Goal: Leave review/rating: Share an evaluation or opinion about a product, service, or content

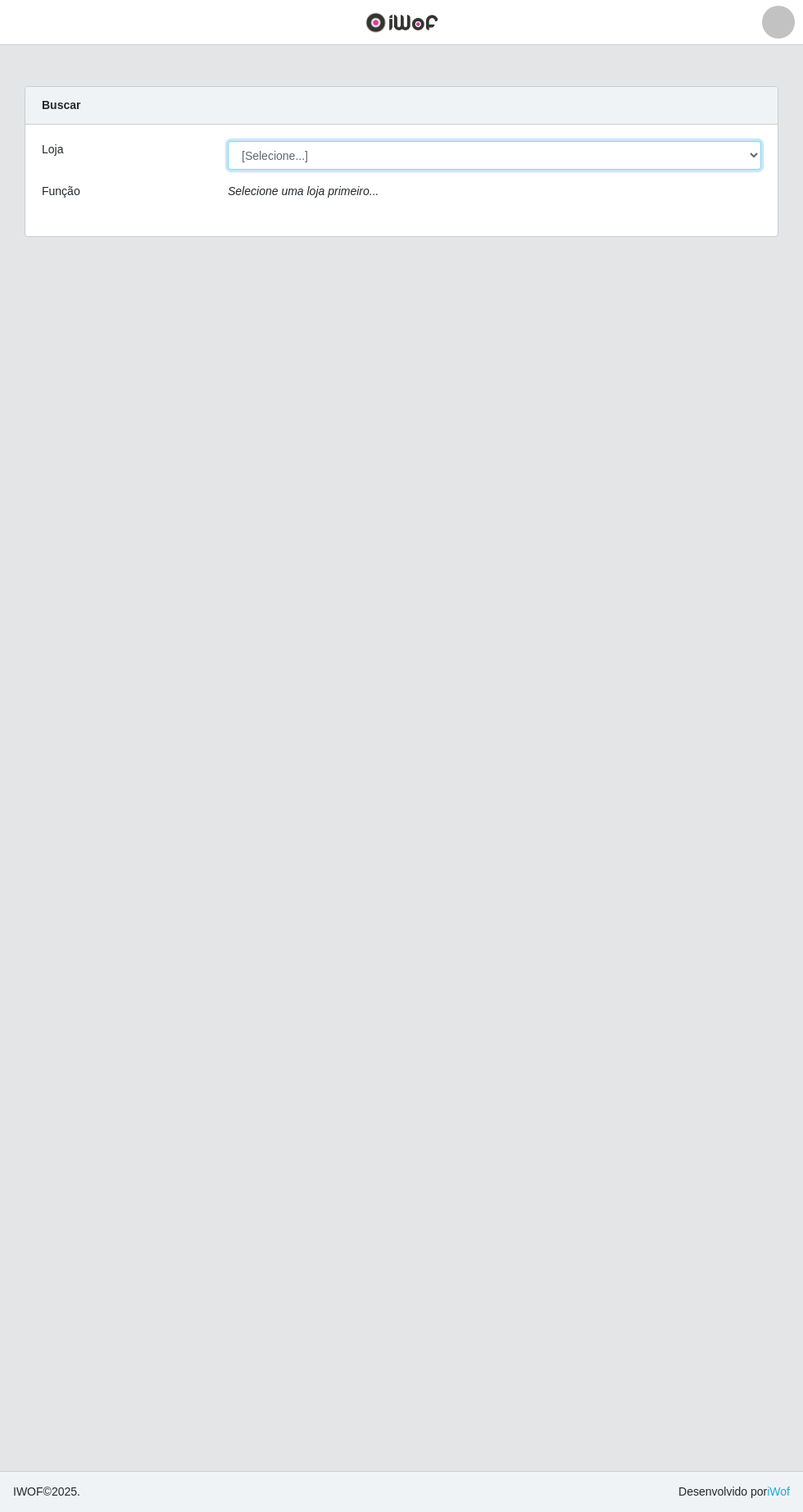
click at [350, 153] on select "[Selecione...] Extrabom - Loja 05 [GEOGRAPHIC_DATA]" at bounding box center [494, 155] width 533 height 29
select select "494"
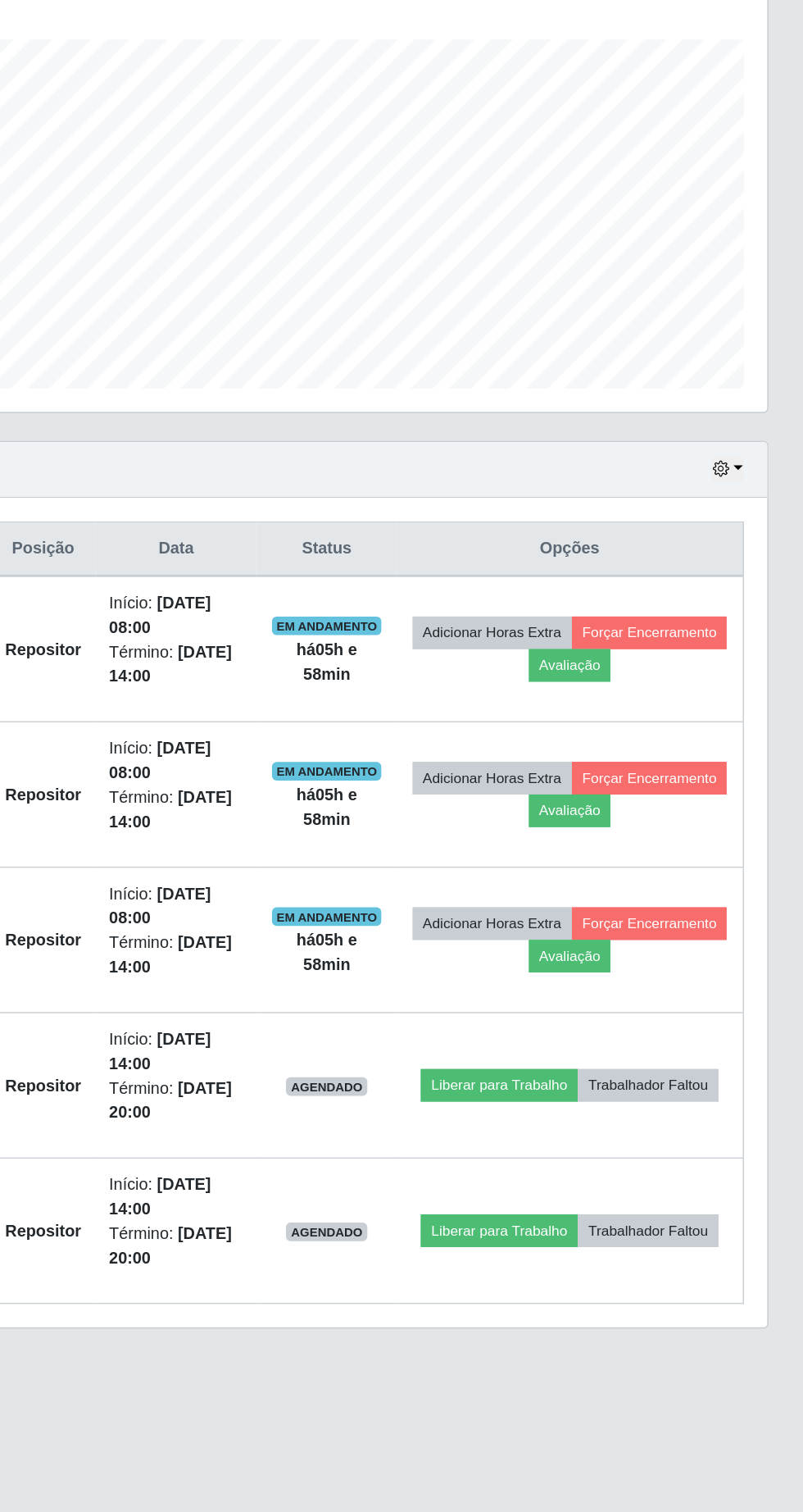
scroll to position [5, 0]
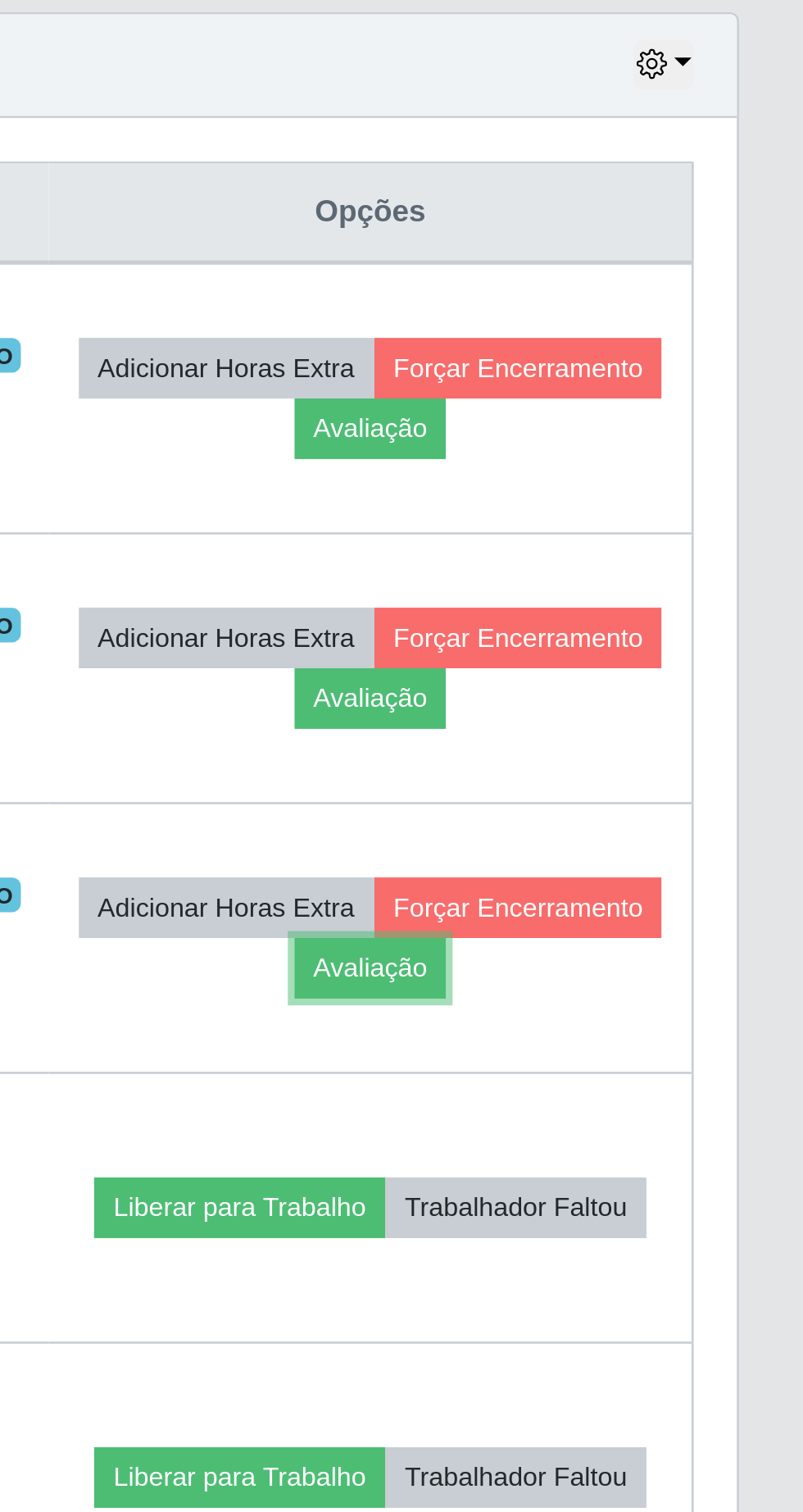
click at [668, 980] on button "Avaliação" at bounding box center [639, 986] width 58 height 23
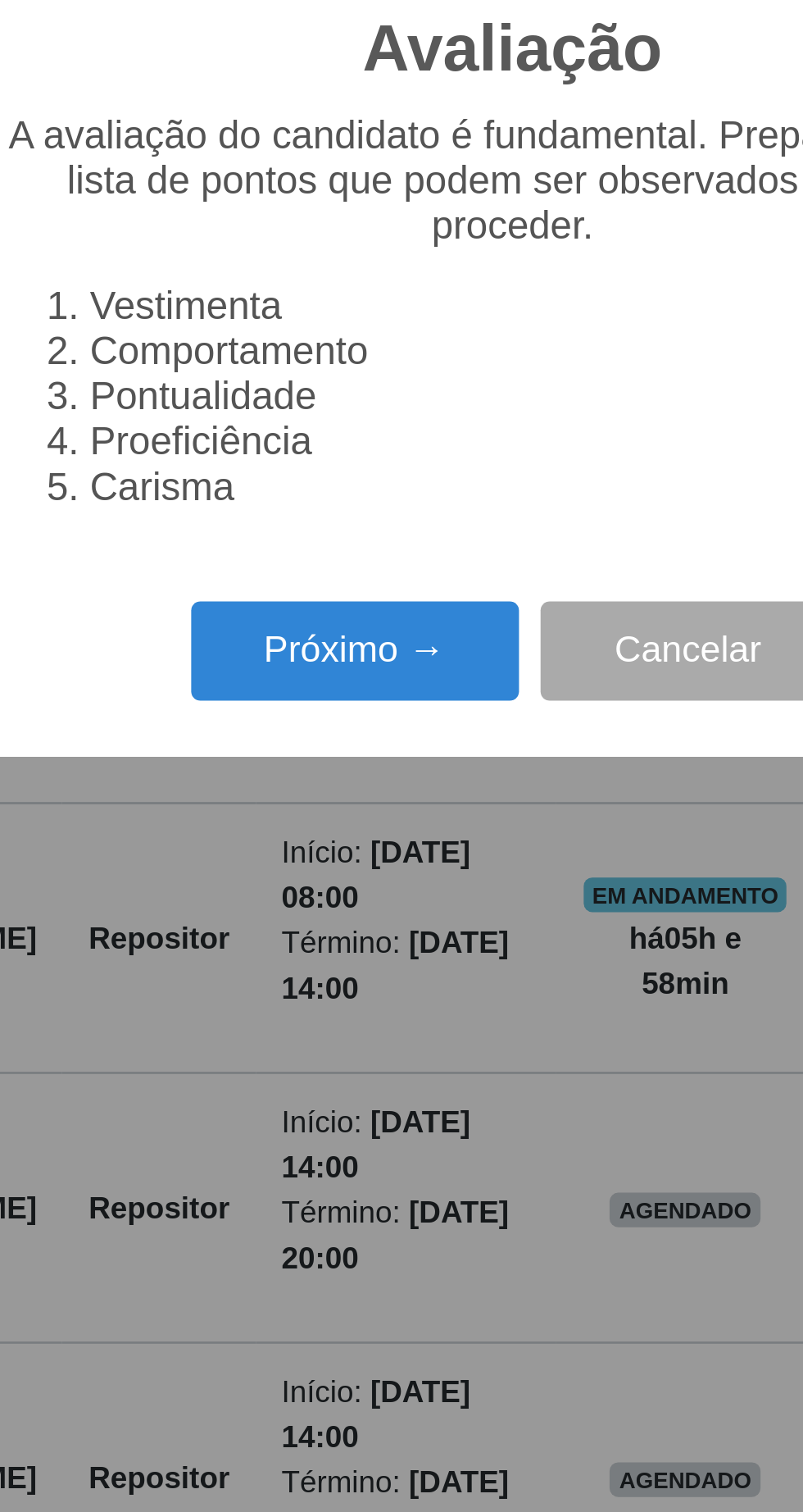
click at [340, 879] on button "Próximo →" at bounding box center [341, 866] width 124 height 38
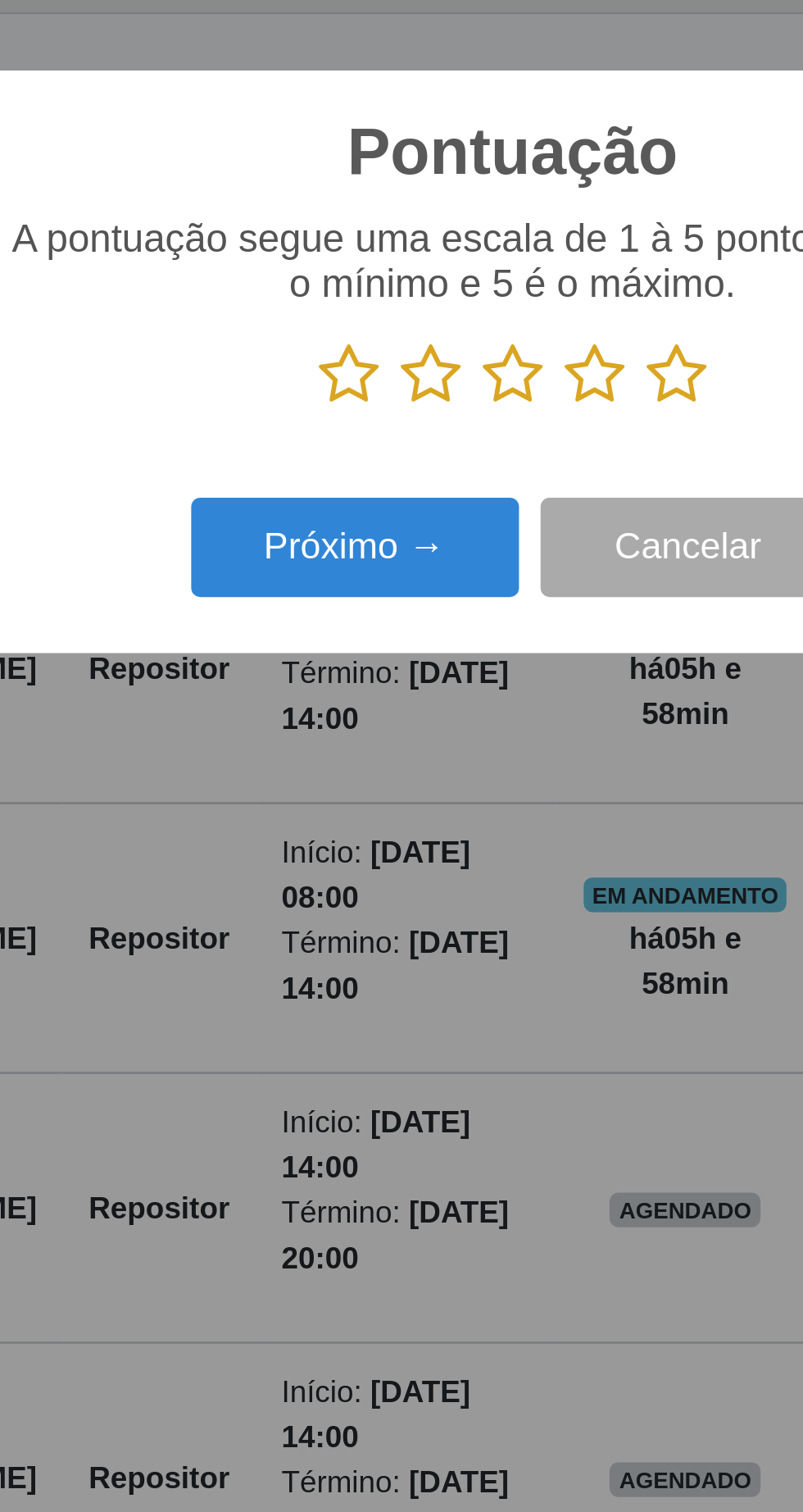
click at [468, 766] on icon at bounding box center [464, 760] width 23 height 24
click at [453, 773] on input "radio" at bounding box center [453, 773] width 0 height 0
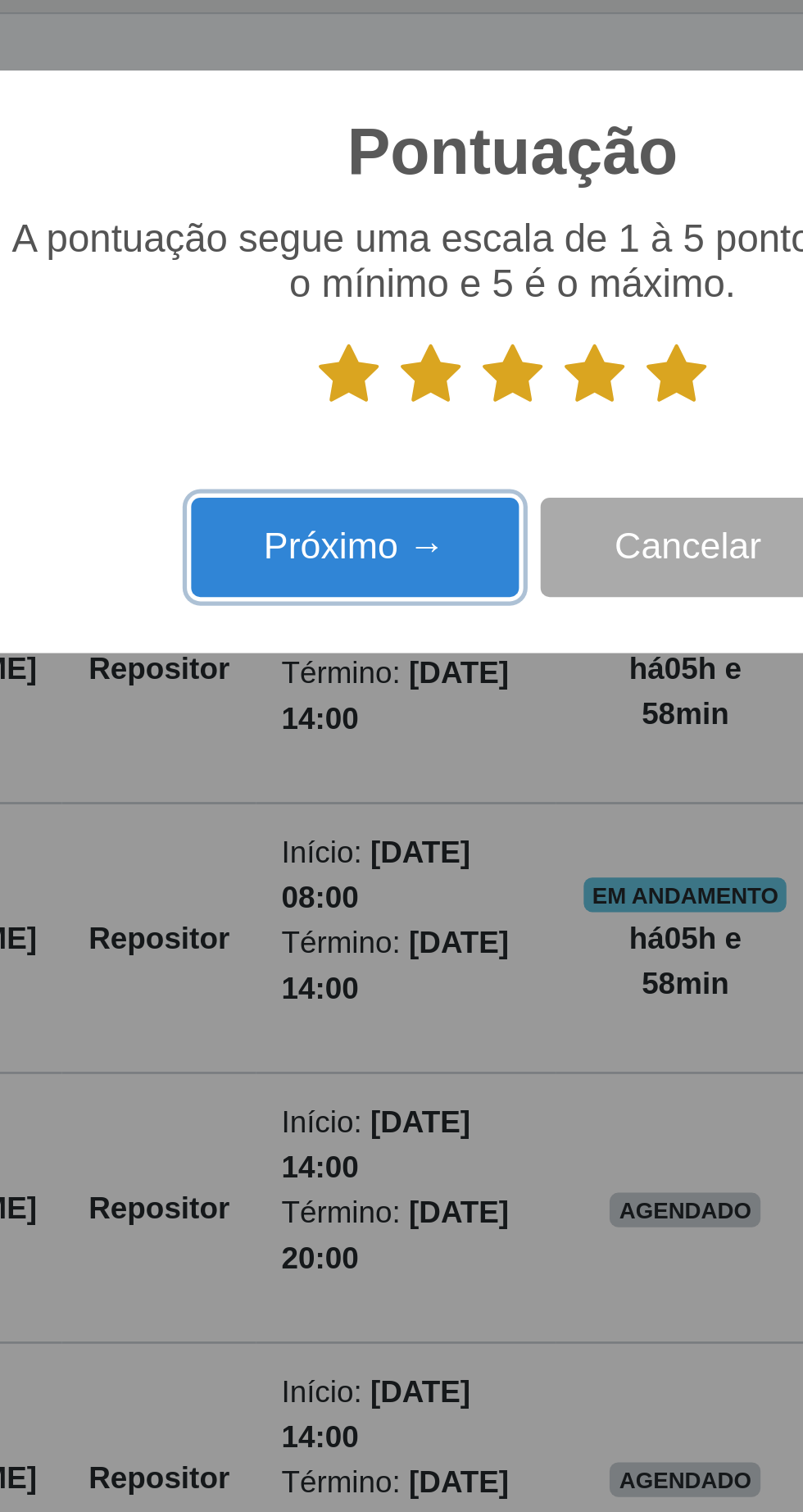
click at [358, 833] on button "Próximo →" at bounding box center [341, 827] width 124 height 38
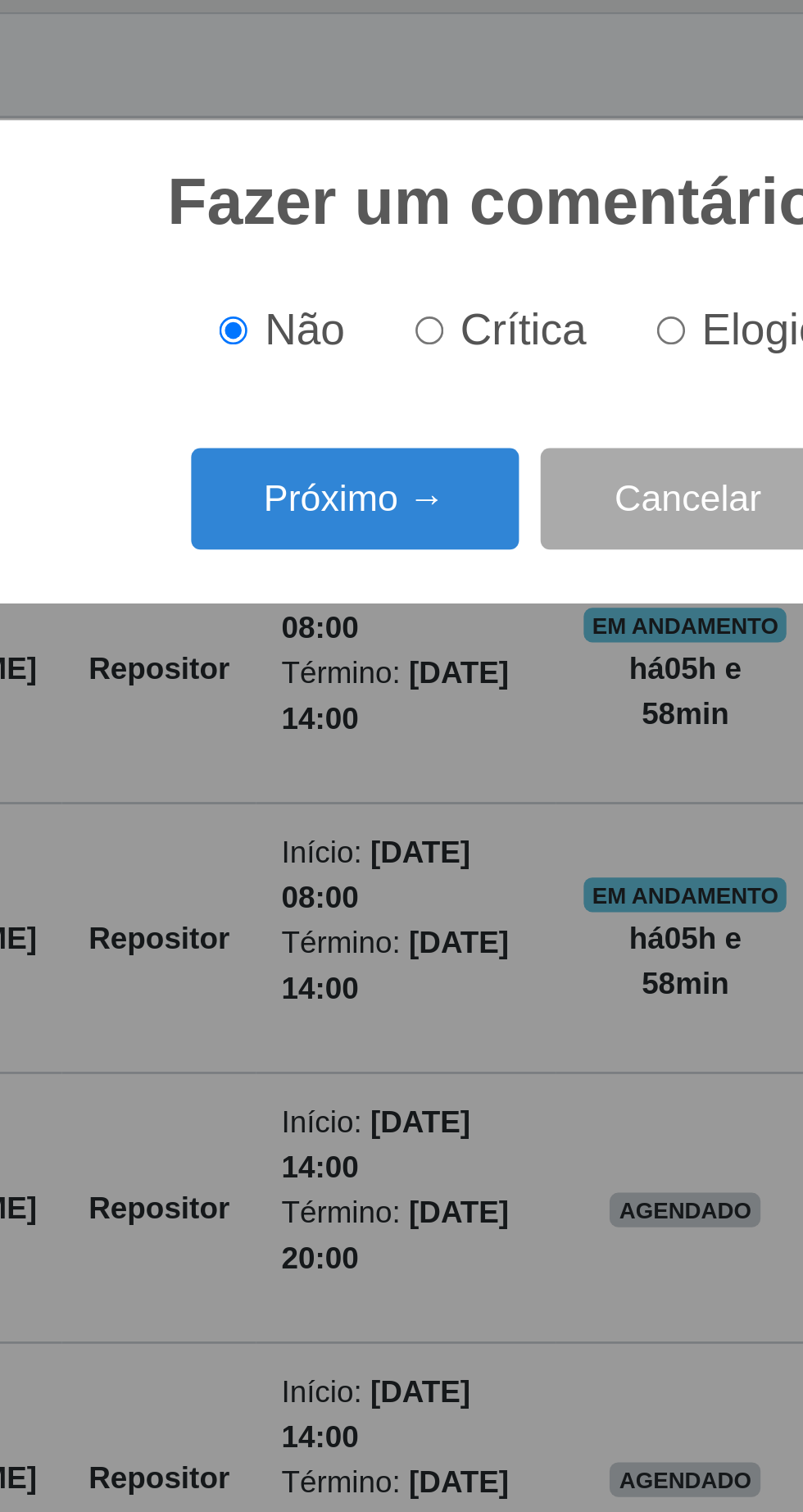
click at [462, 744] on input "Elogio" at bounding box center [461, 743] width 10 height 10
radio input "true"
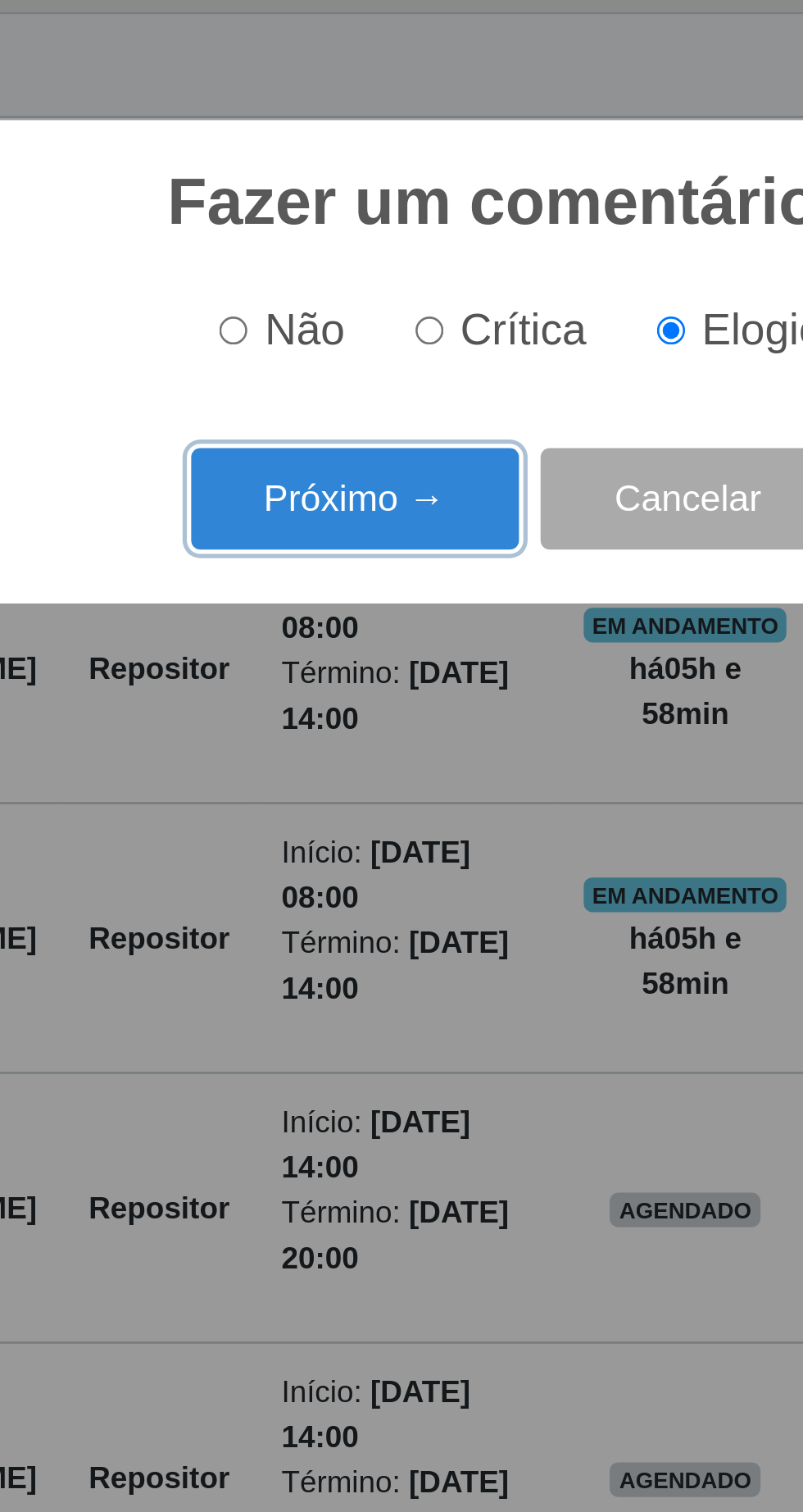
click at [346, 803] on button "Próximo →" at bounding box center [341, 807] width 124 height 38
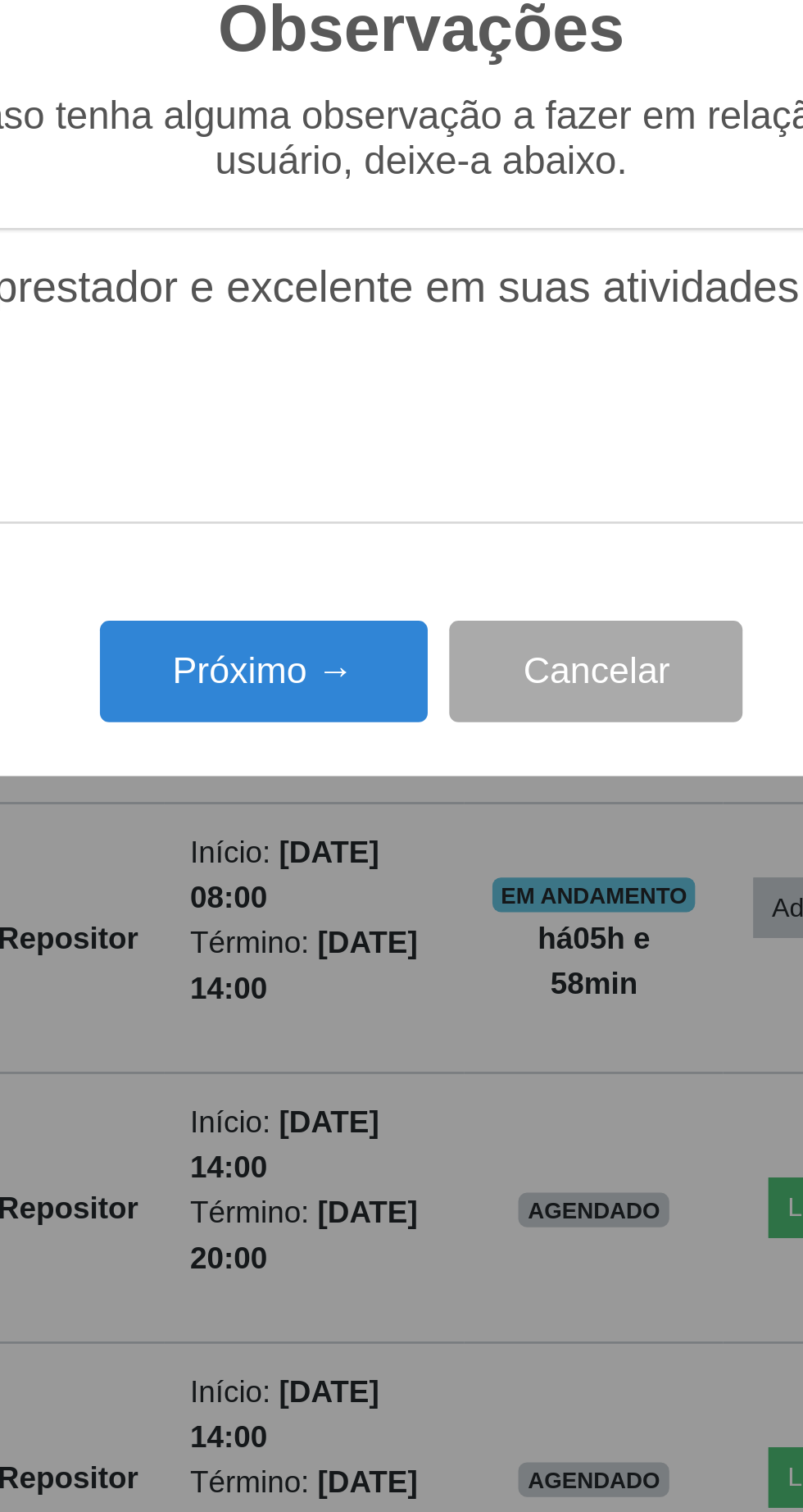
type textarea "O prestador e excelente em suas atividades"
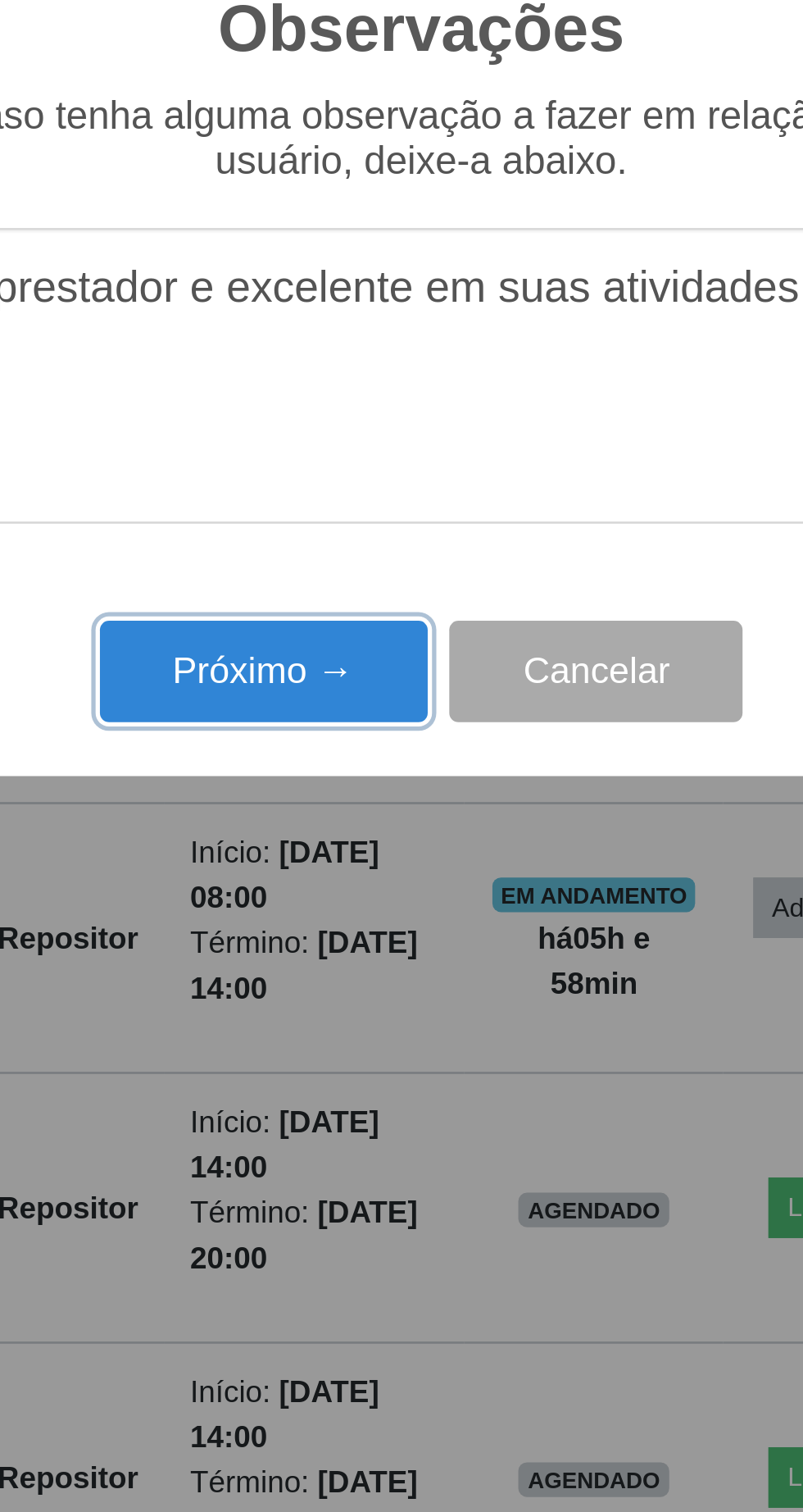
click at [370, 873] on button "Próximo →" at bounding box center [341, 873] width 124 height 38
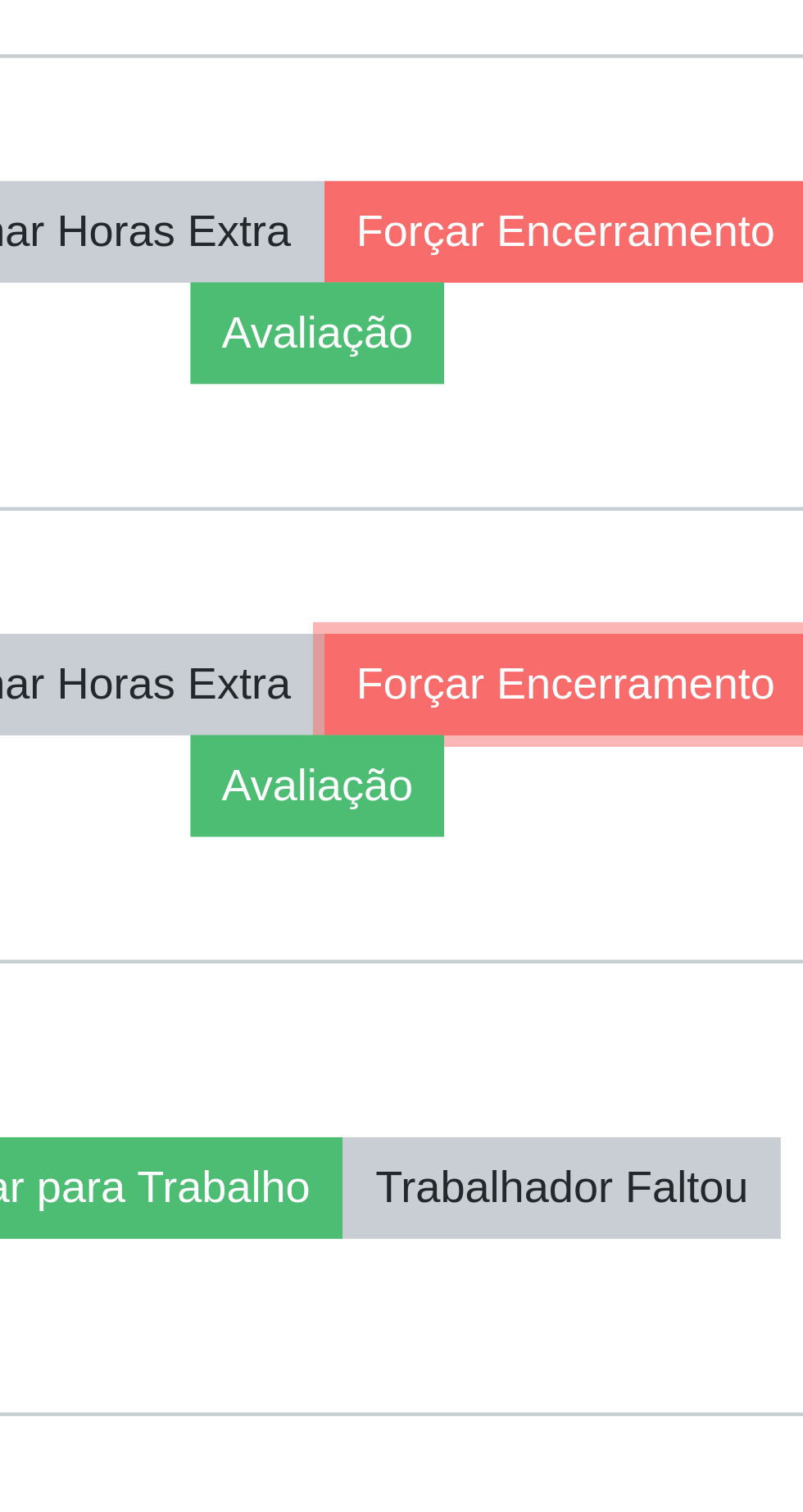
click at [641, 975] on button "Forçar Encerramento" at bounding box center [696, 963] width 110 height 23
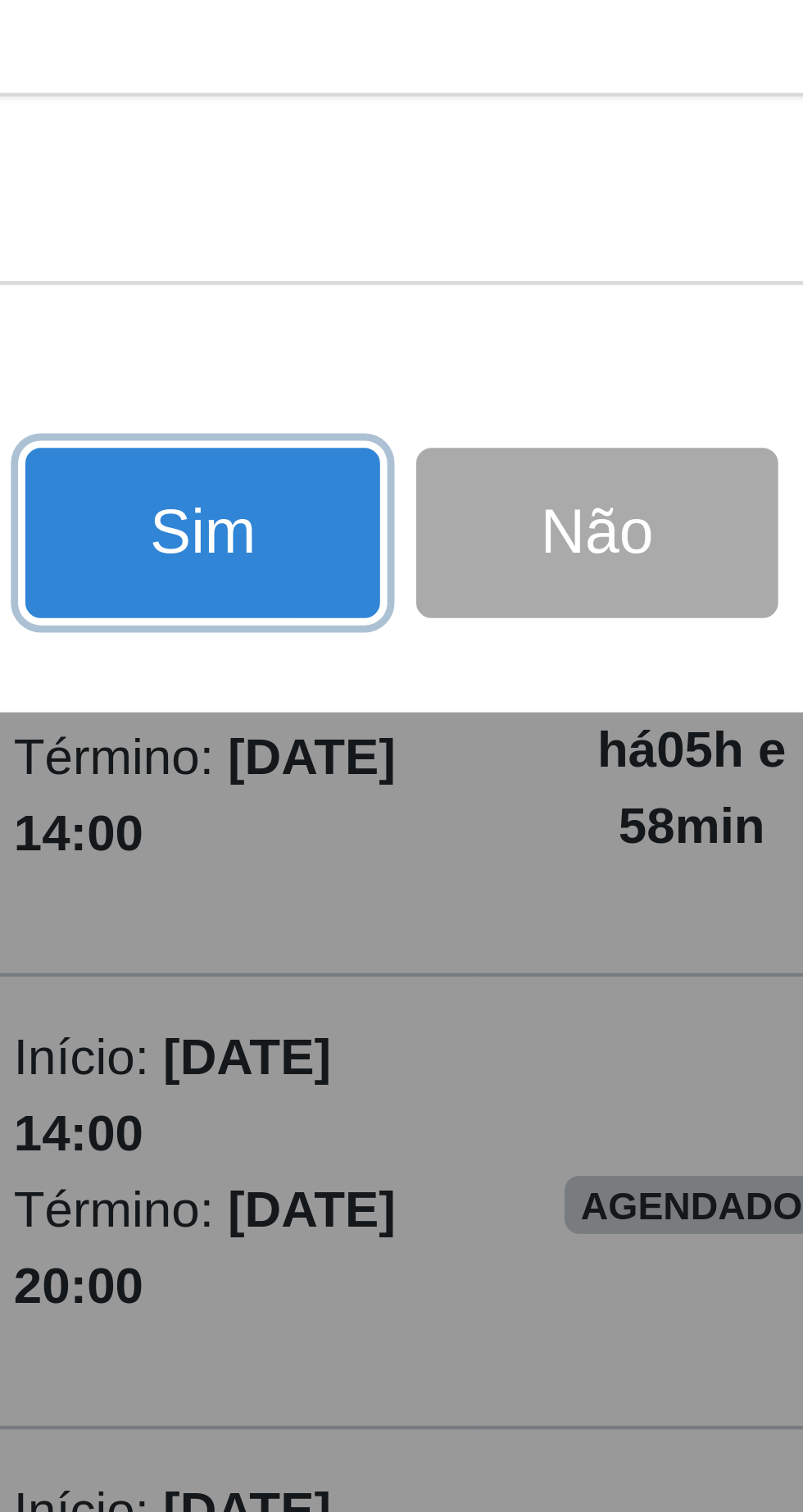
click at [366, 927] on button "Sim" at bounding box center [356, 926] width 79 height 38
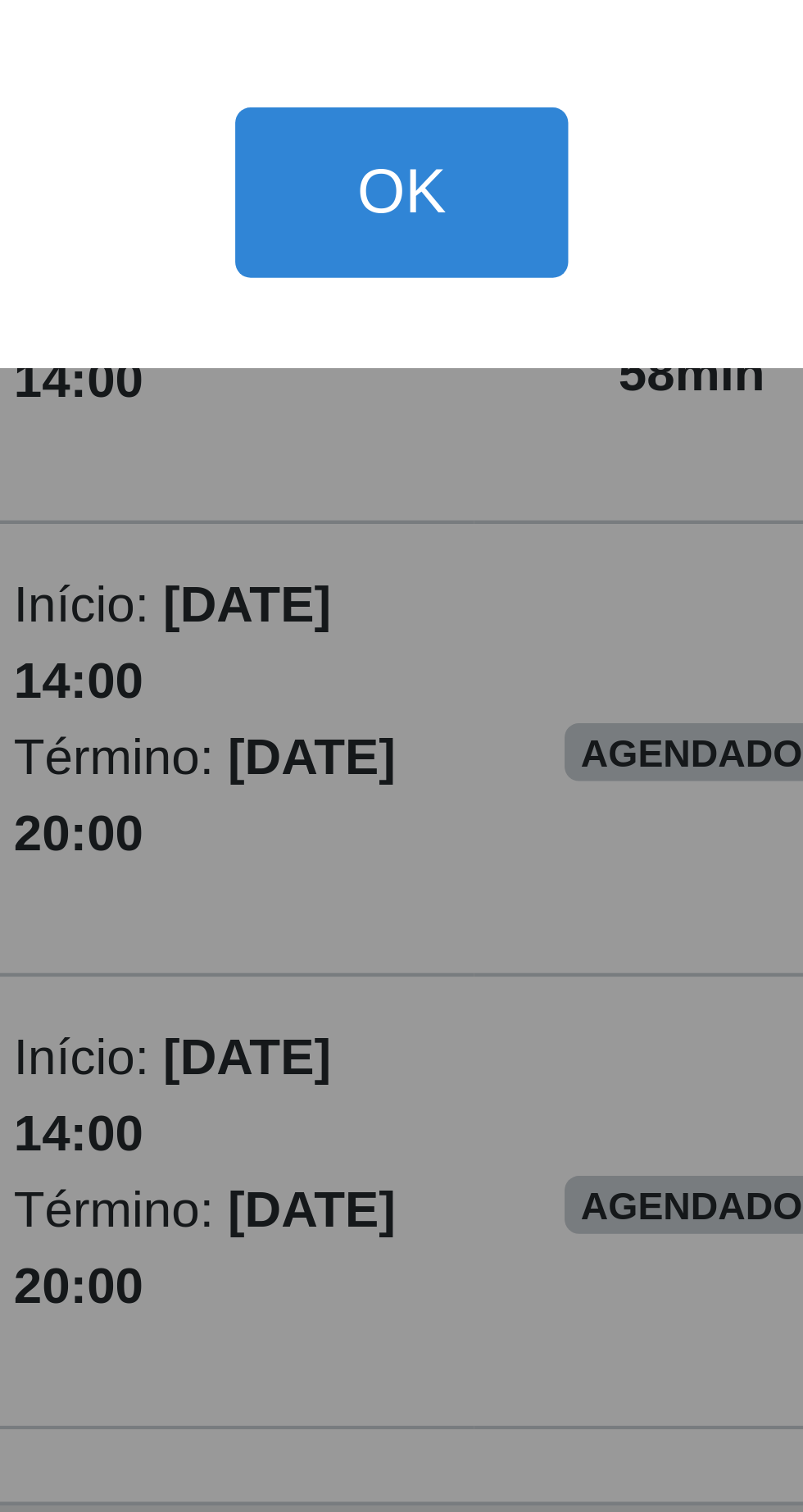
click at [398, 849] on button "OK" at bounding box center [402, 848] width 77 height 38
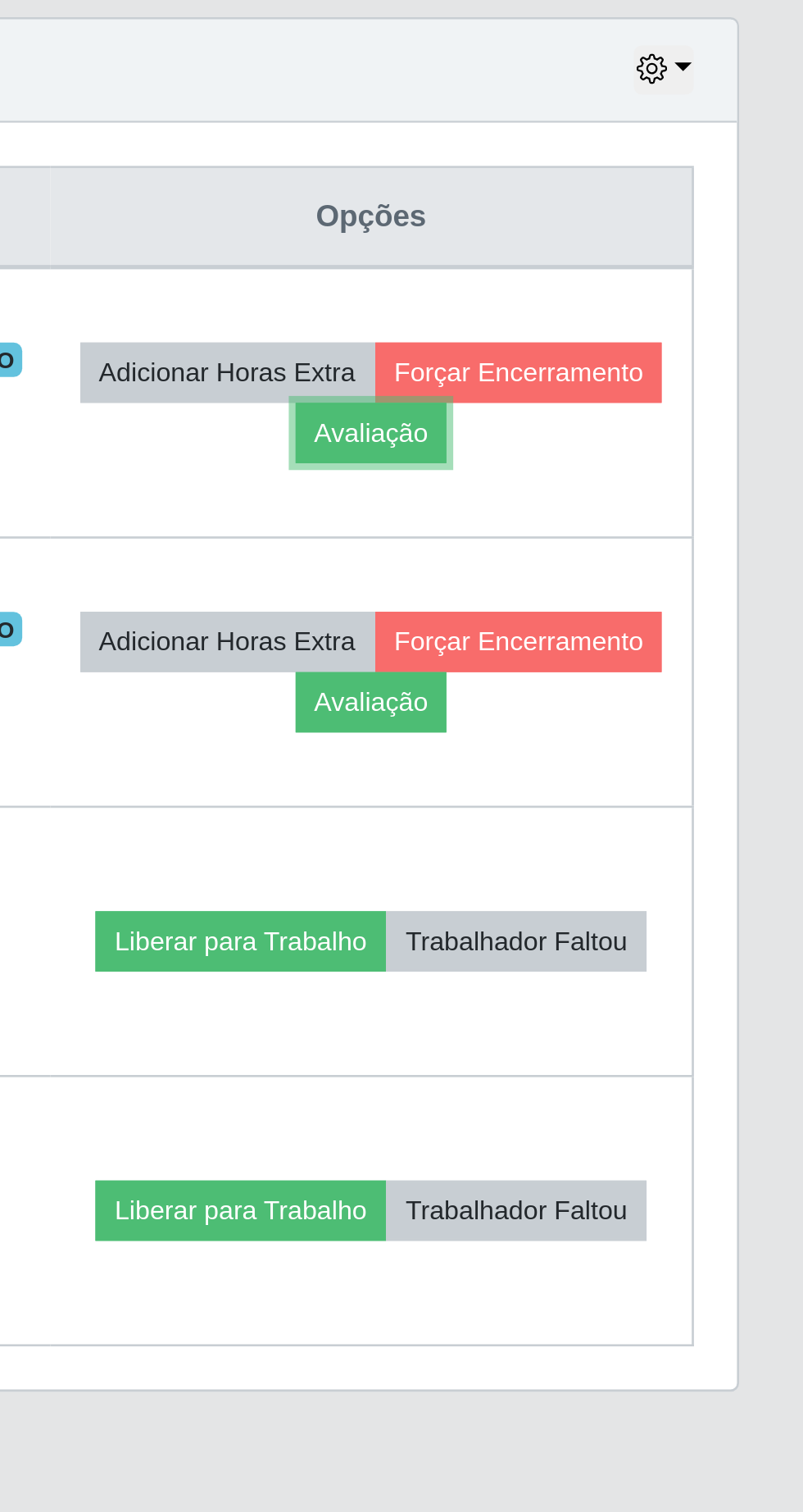
click at [668, 779] on button "Avaliação" at bounding box center [639, 781] width 58 height 23
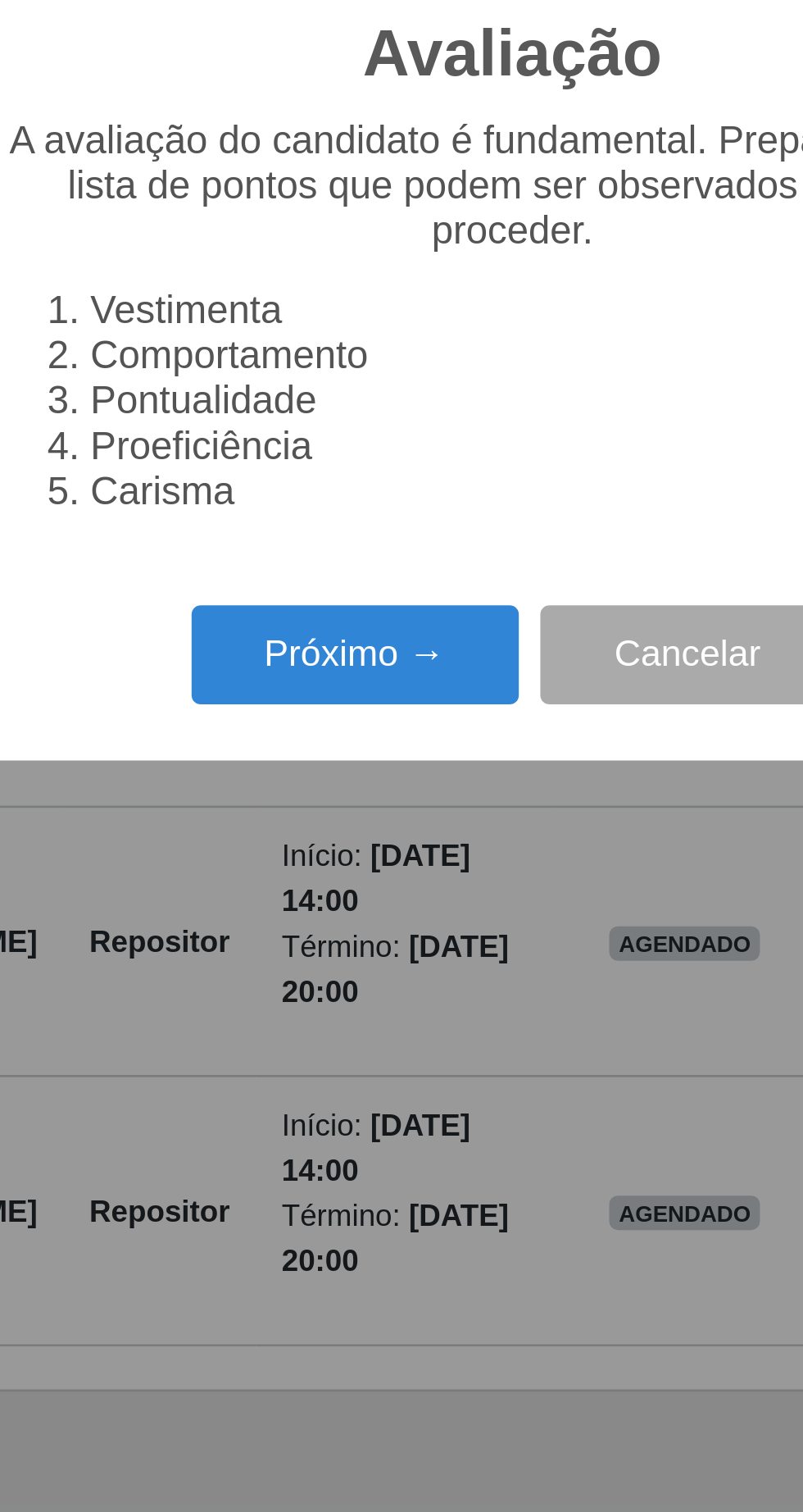
click at [350, 869] on button "Próximo →" at bounding box center [341, 866] width 124 height 38
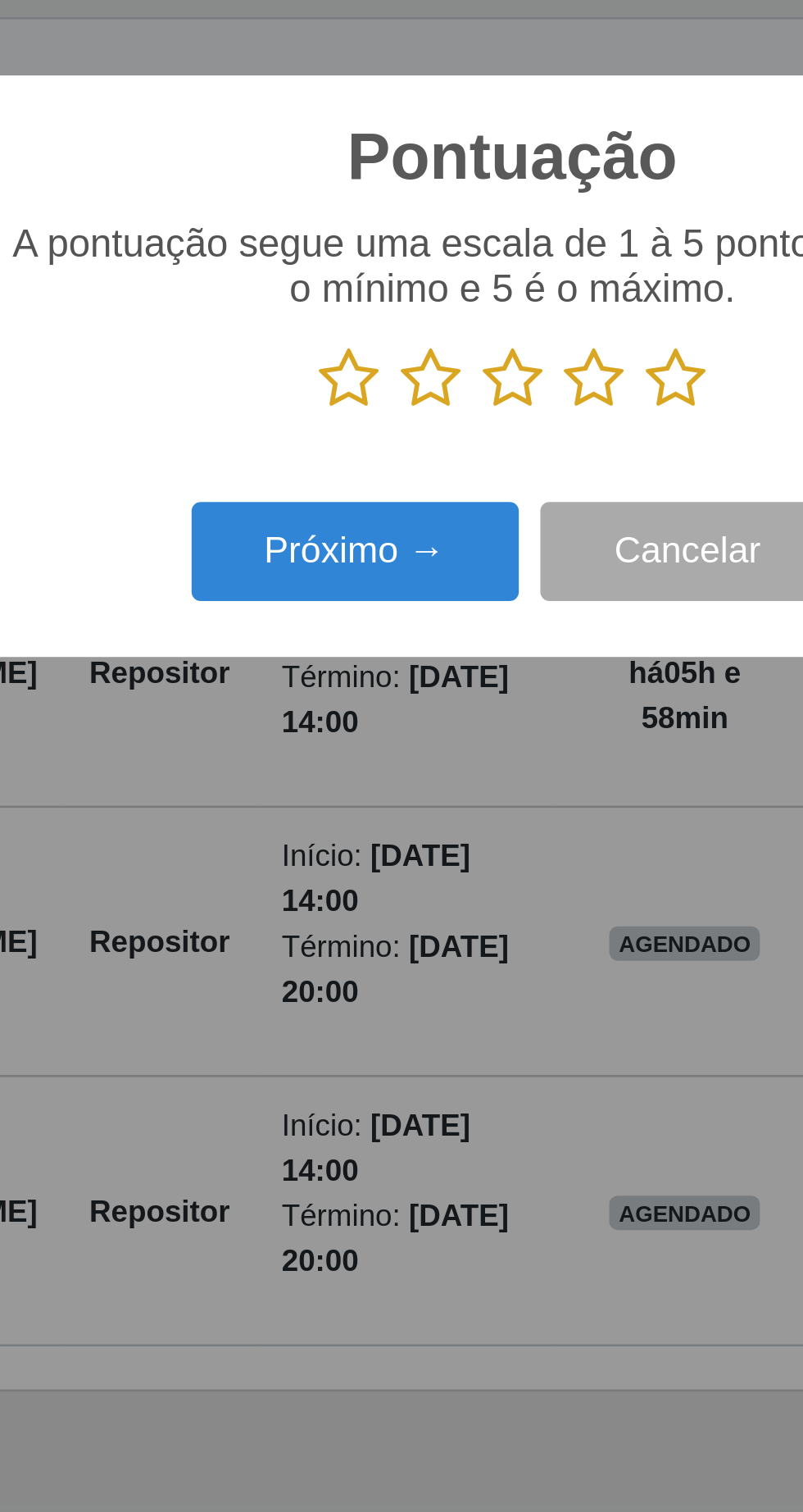
click at [344, 762] on icon at bounding box center [339, 760] width 23 height 24
click at [328, 773] on input "radio" at bounding box center [328, 773] width 0 height 0
click at [350, 829] on button "Próximo →" at bounding box center [341, 827] width 124 height 38
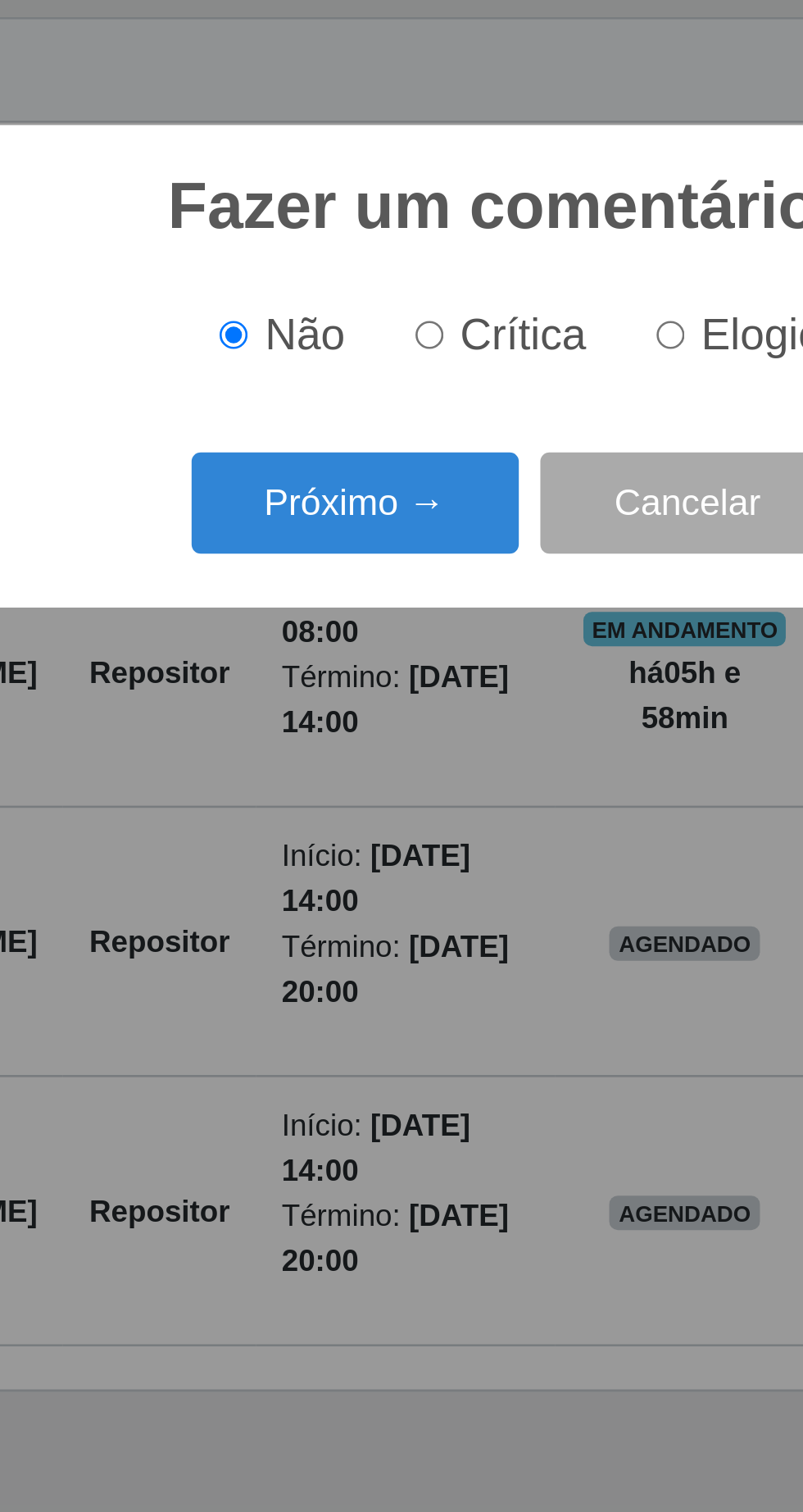
click at [375, 743] on input "Crítica" at bounding box center [370, 743] width 10 height 10
radio input "true"
click at [361, 816] on button "Próximo →" at bounding box center [341, 807] width 124 height 38
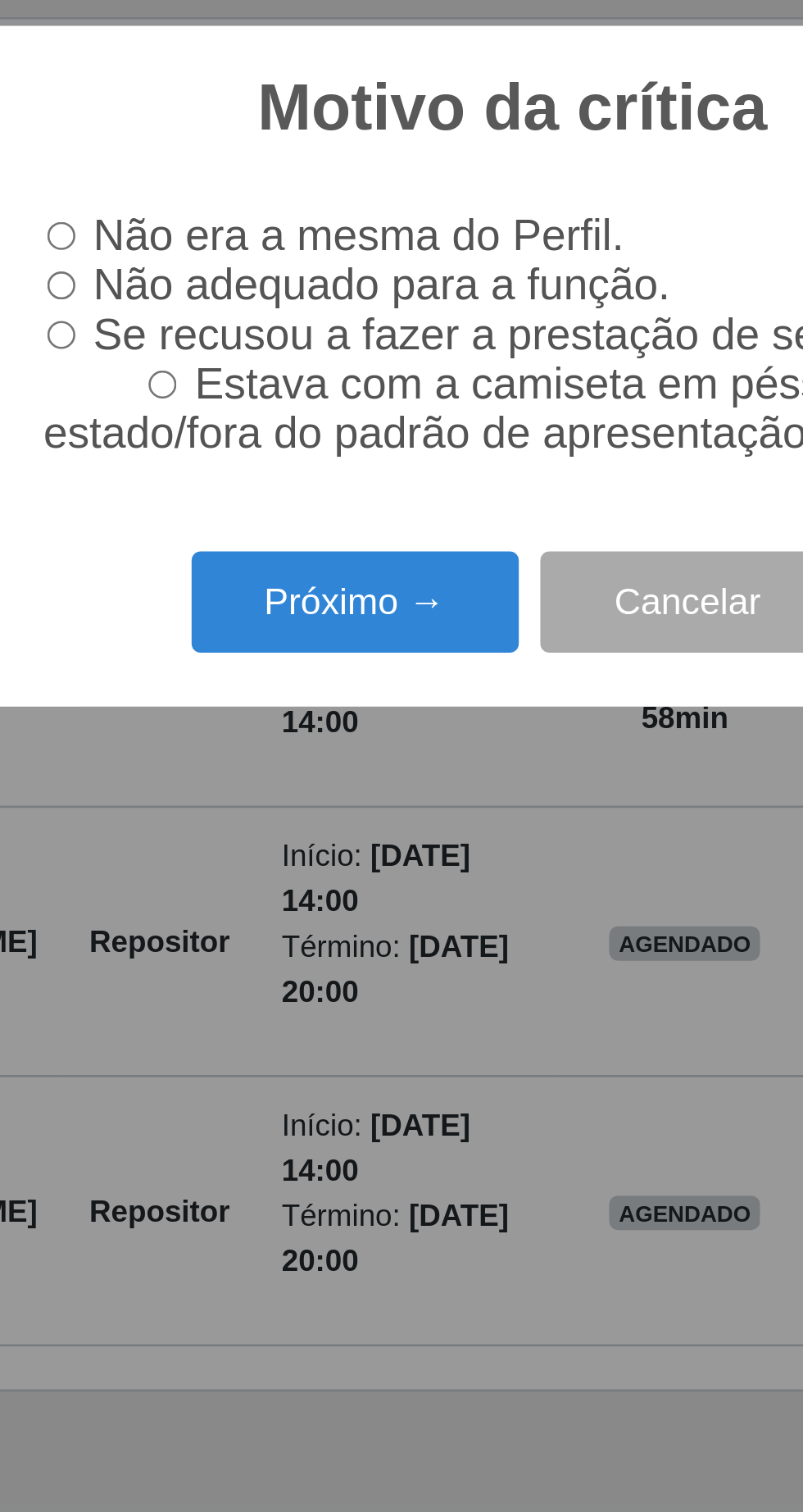
click at [235, 725] on input "Não adequado para a função." at bounding box center [229, 725] width 10 height 10
radio input "true"
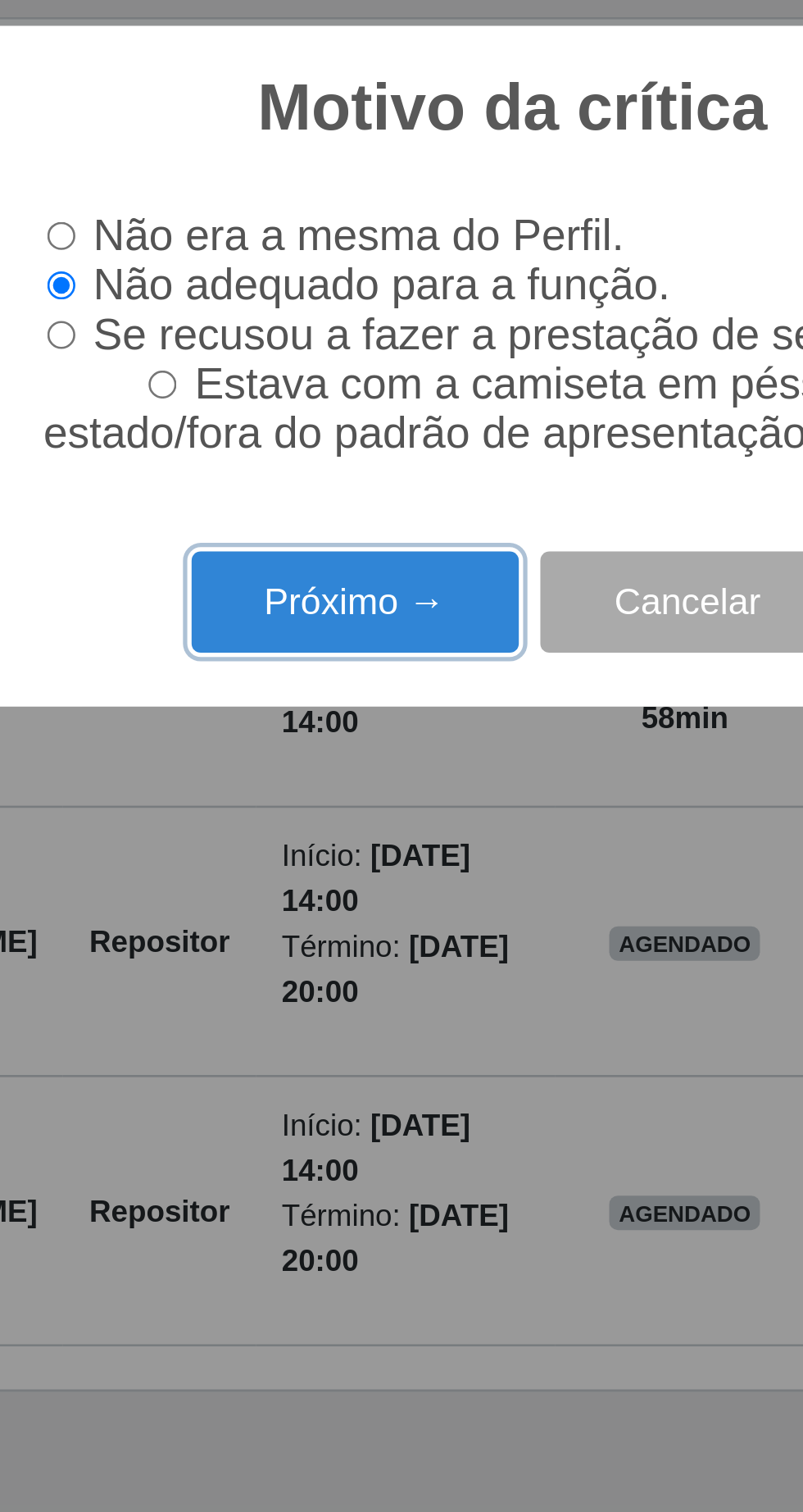
click at [327, 846] on button "Próximo →" at bounding box center [341, 845] width 124 height 38
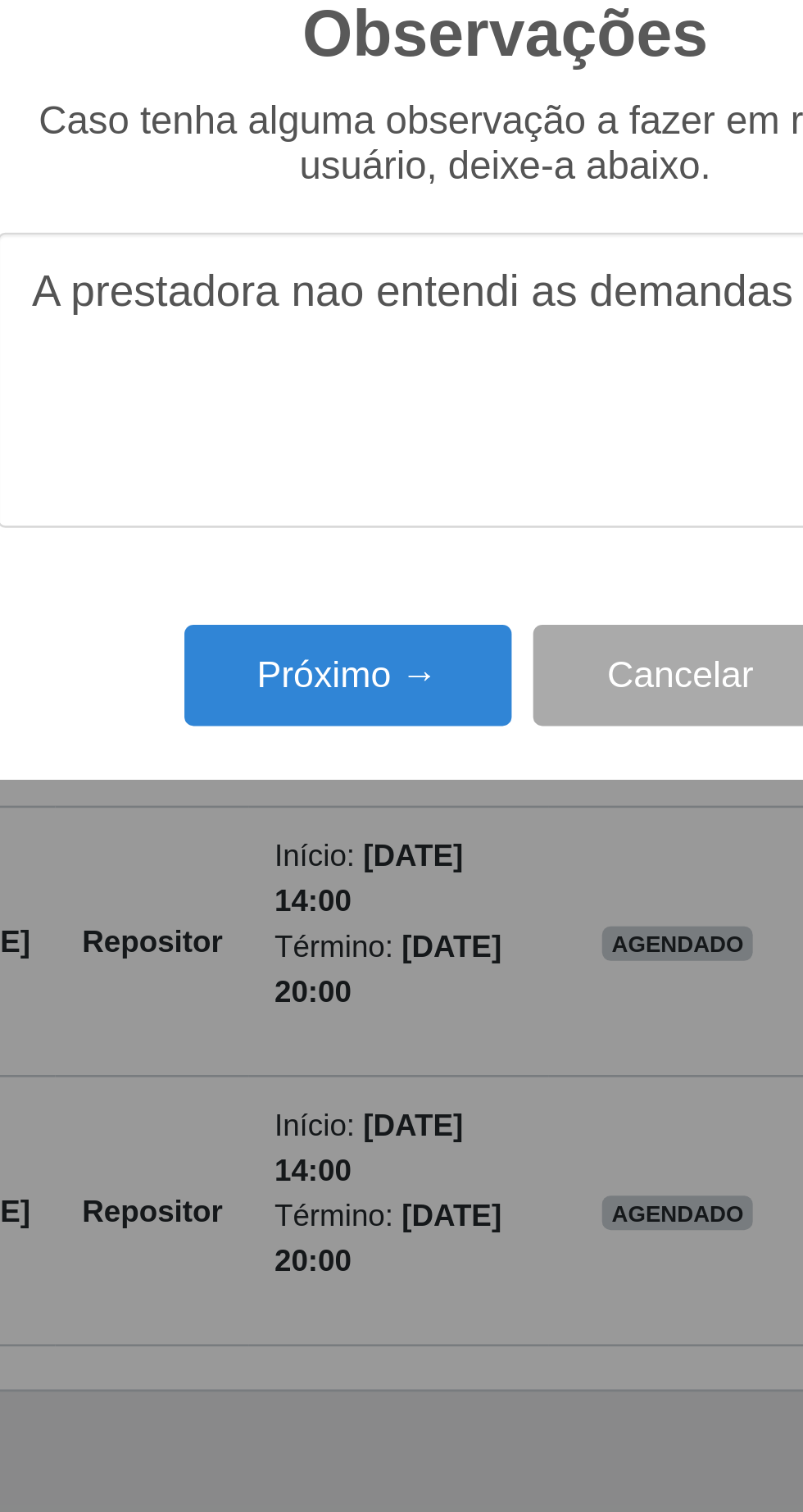
type textarea "A prestadora nao entendi as demandas"
click at [325, 876] on button "Próximo →" at bounding box center [341, 873] width 124 height 38
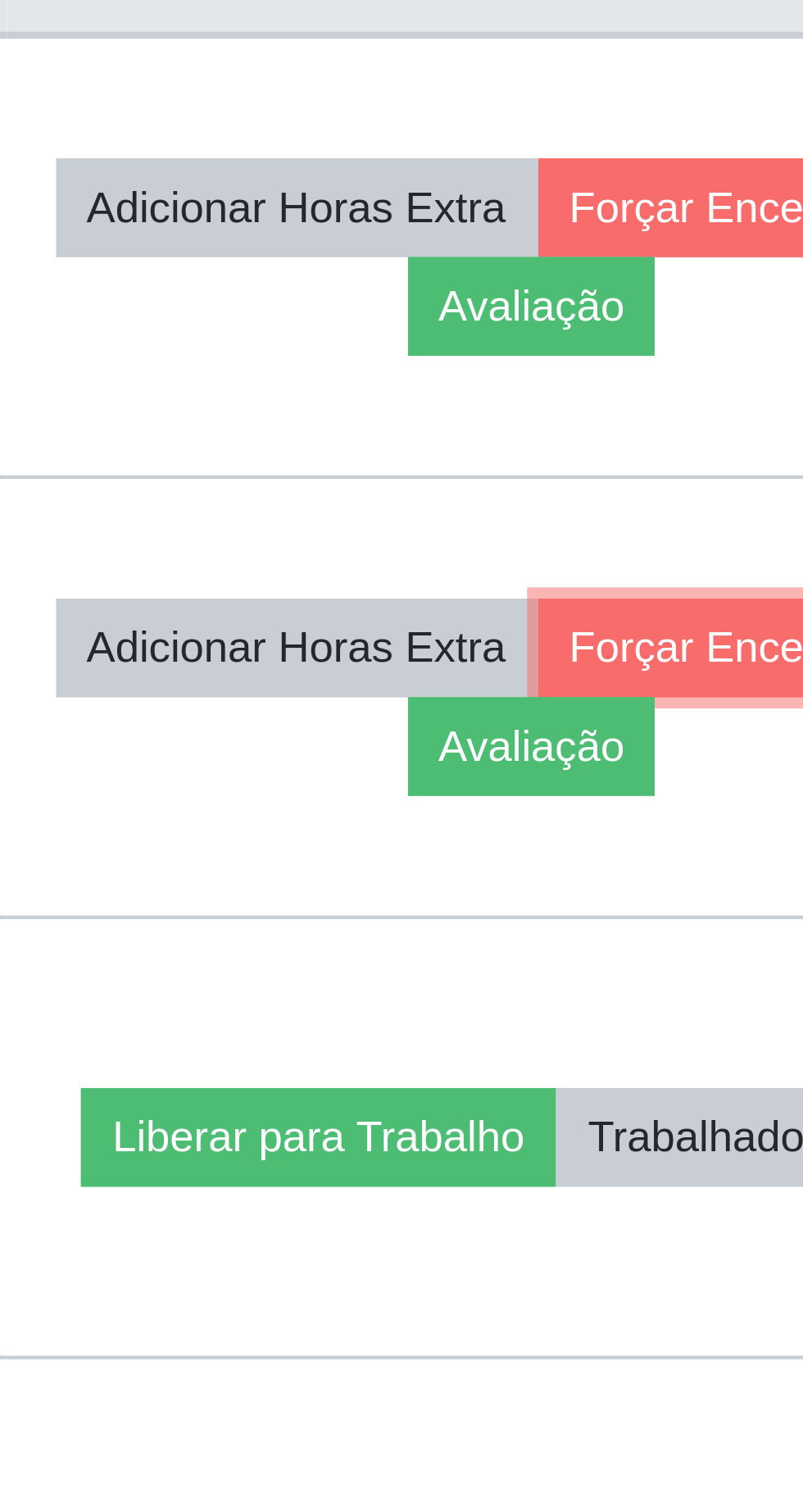
click at [642, 872] on button "Forçar Encerramento" at bounding box center [696, 860] width 110 height 23
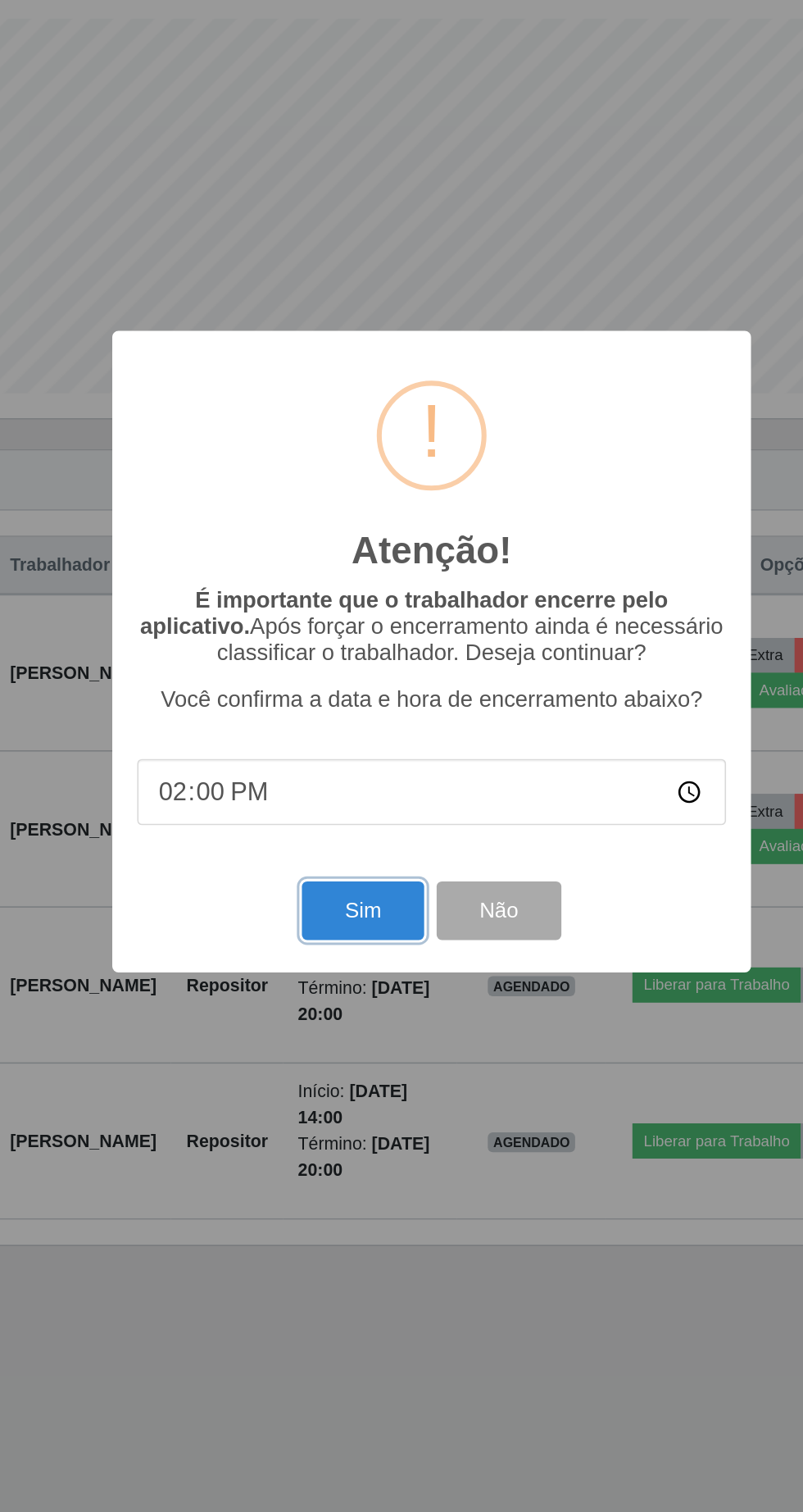
click at [345, 930] on button "Sim" at bounding box center [356, 926] width 79 height 38
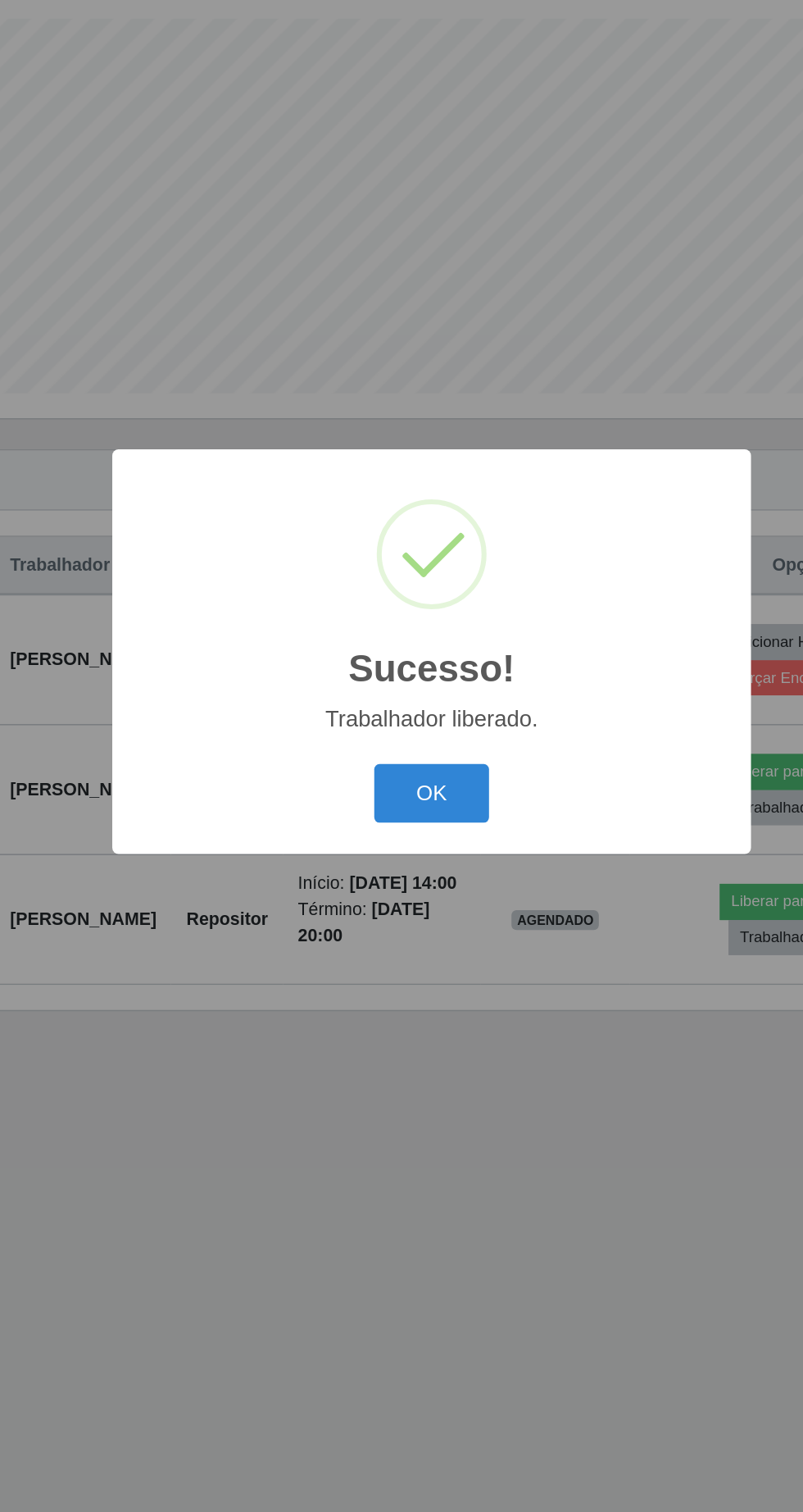
click at [418, 833] on button "OK" at bounding box center [402, 848] width 77 height 38
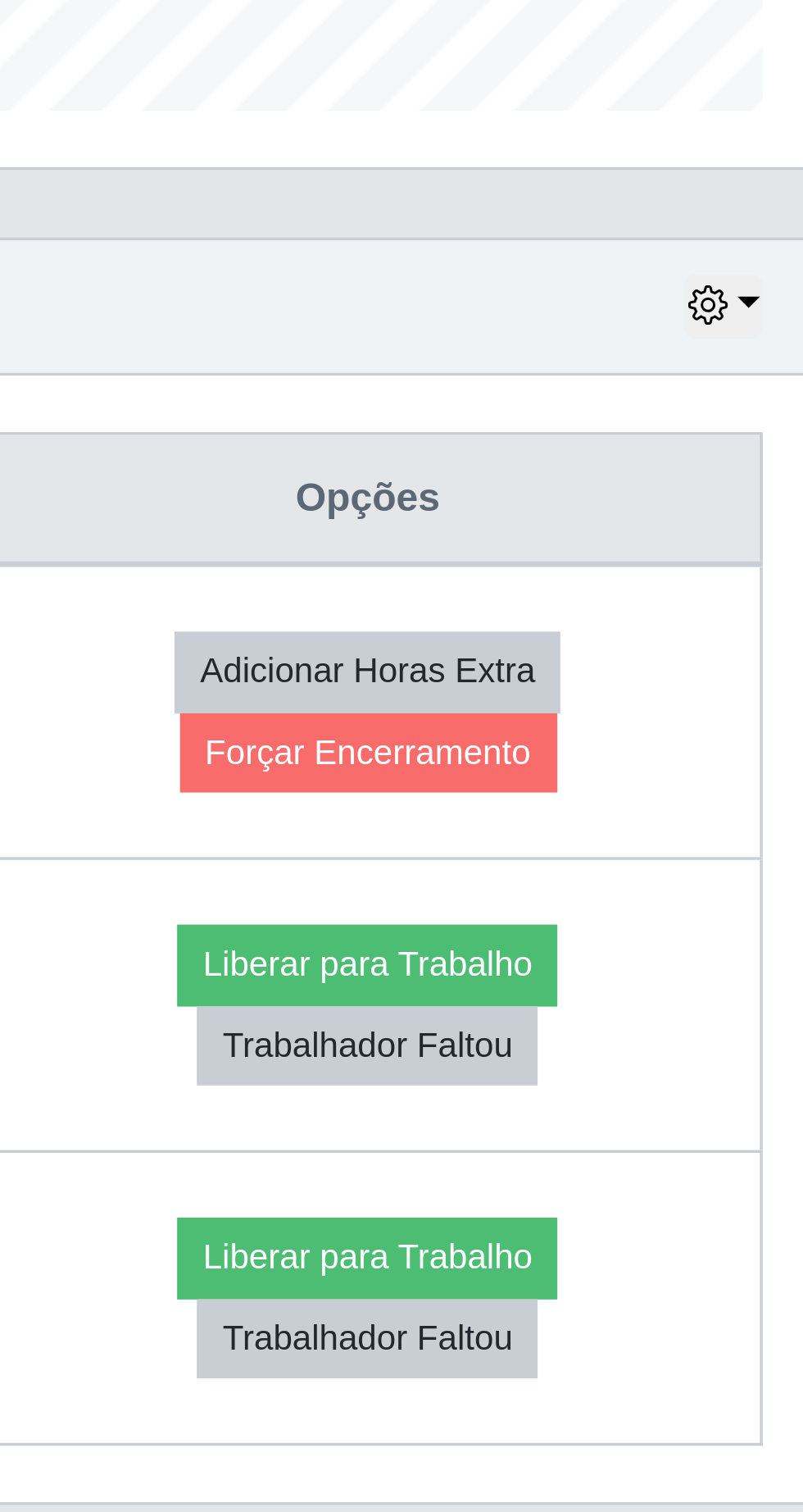
scroll to position [6, 0]
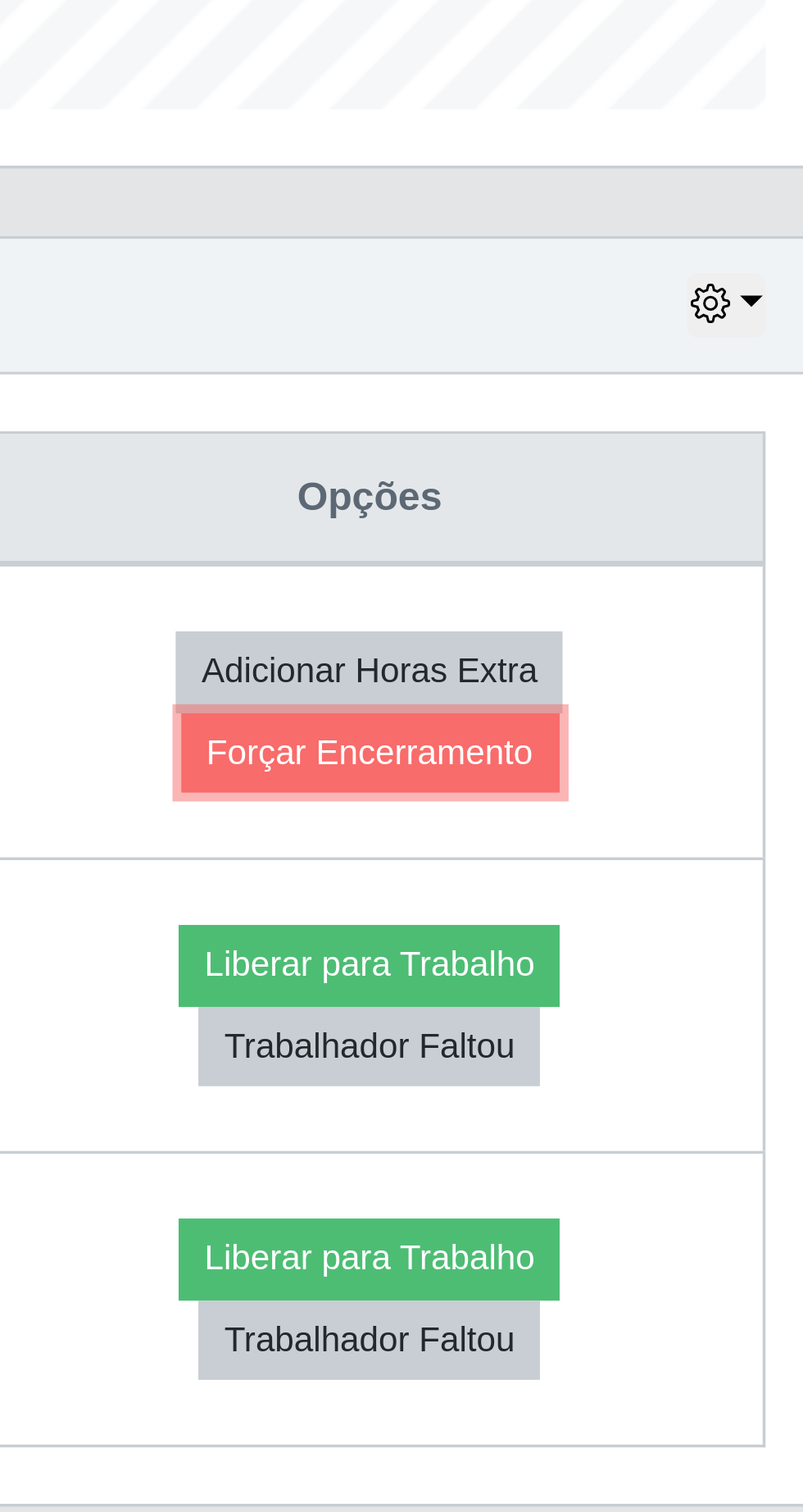
click at [701, 781] on button "Forçar Encerramento" at bounding box center [647, 772] width 110 height 23
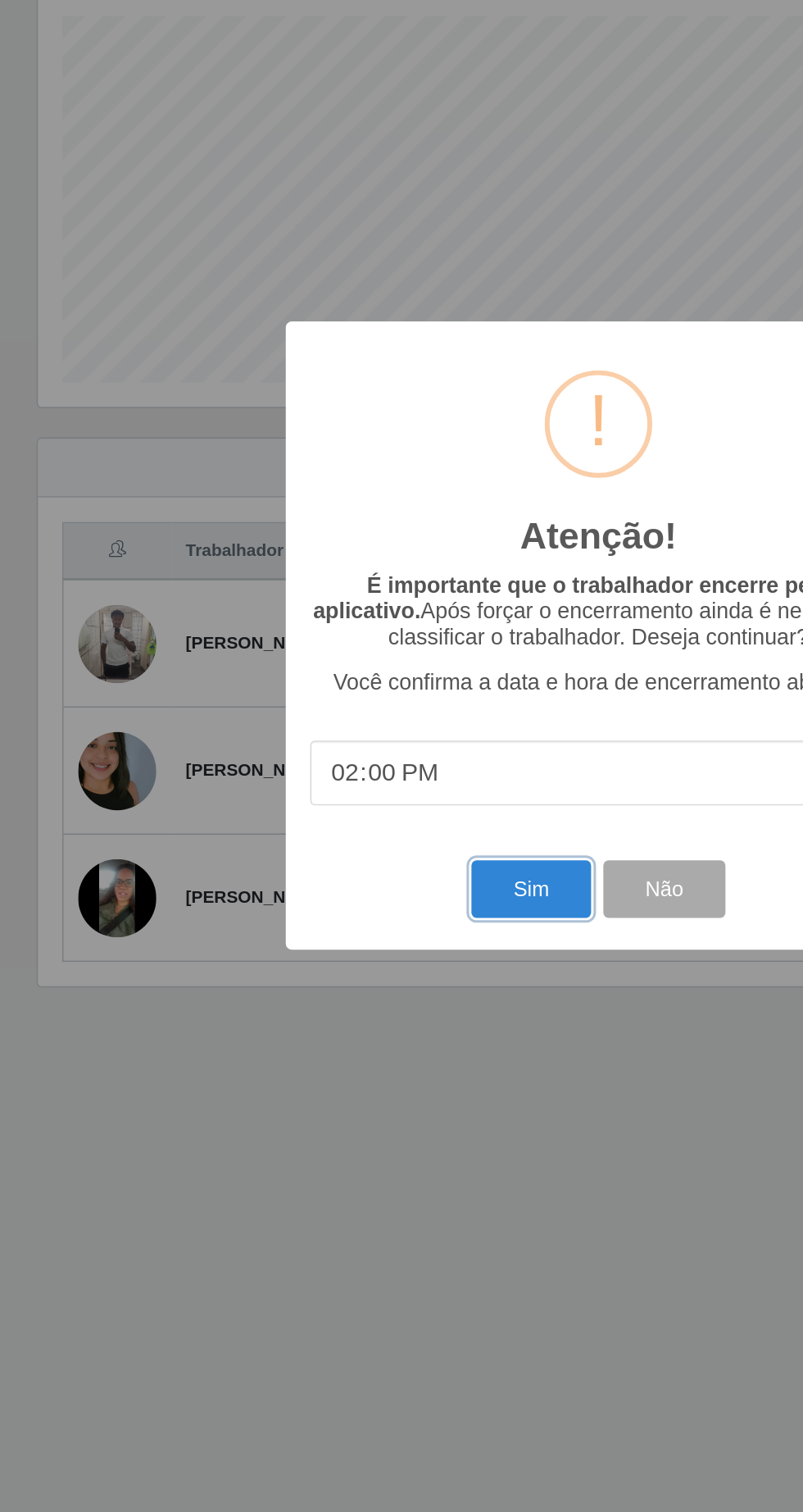
click at [343, 925] on button "Sim" at bounding box center [356, 926] width 79 height 38
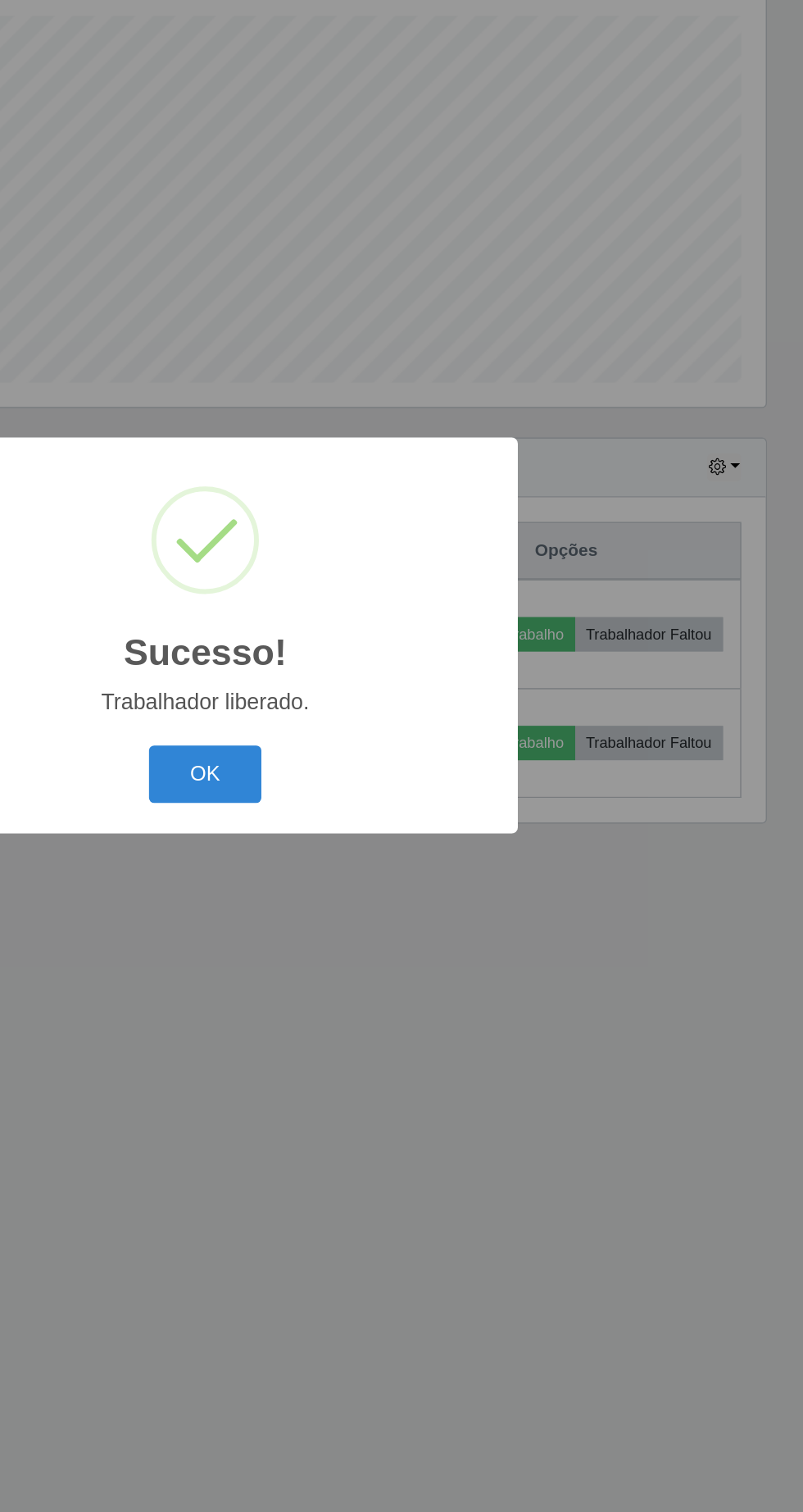
click at [402, 850] on button "OK" at bounding box center [402, 848] width 77 height 38
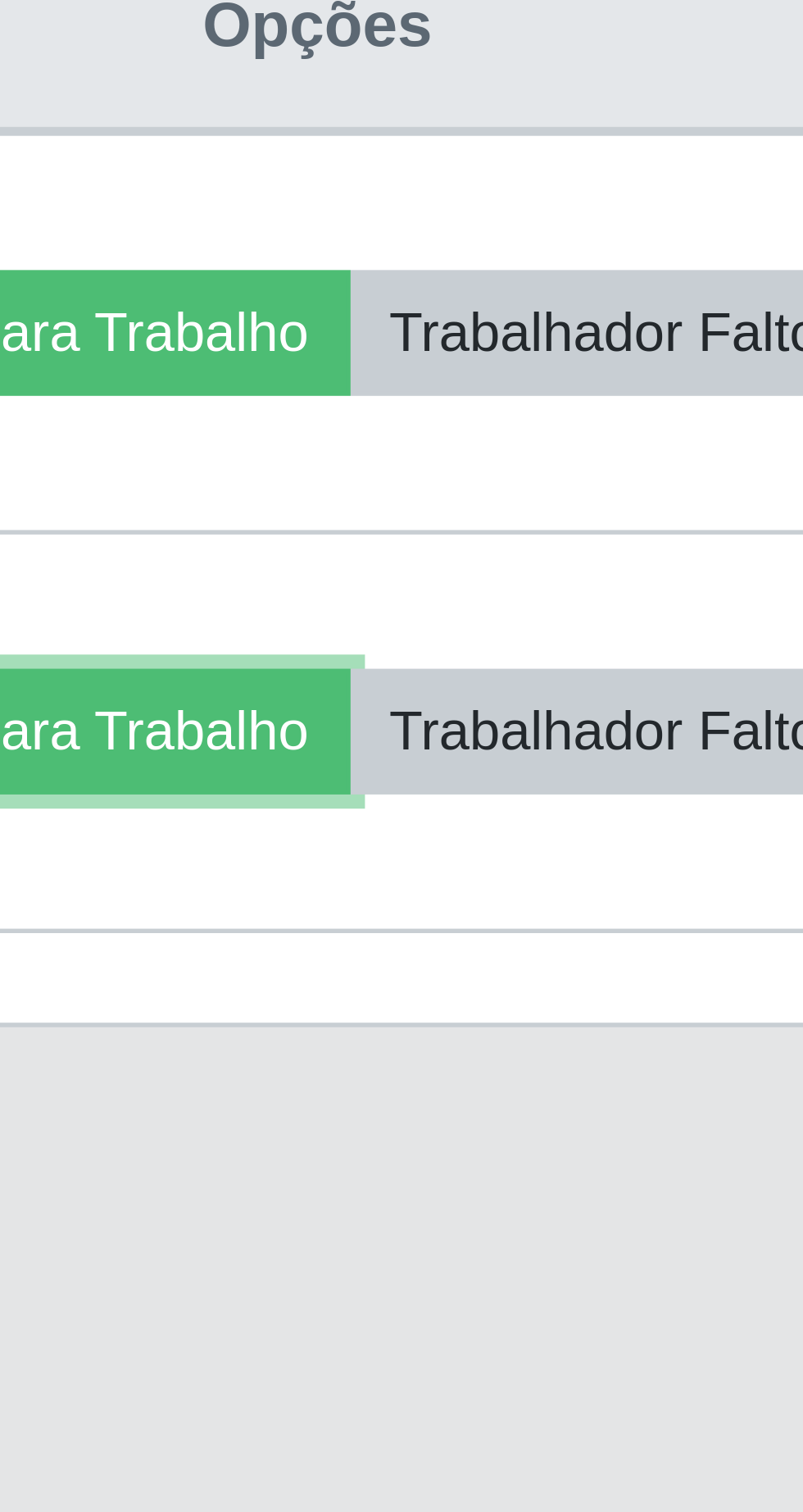
click at [649, 840] on button "Liberar para Trabalho" at bounding box center [594, 827] width 110 height 23
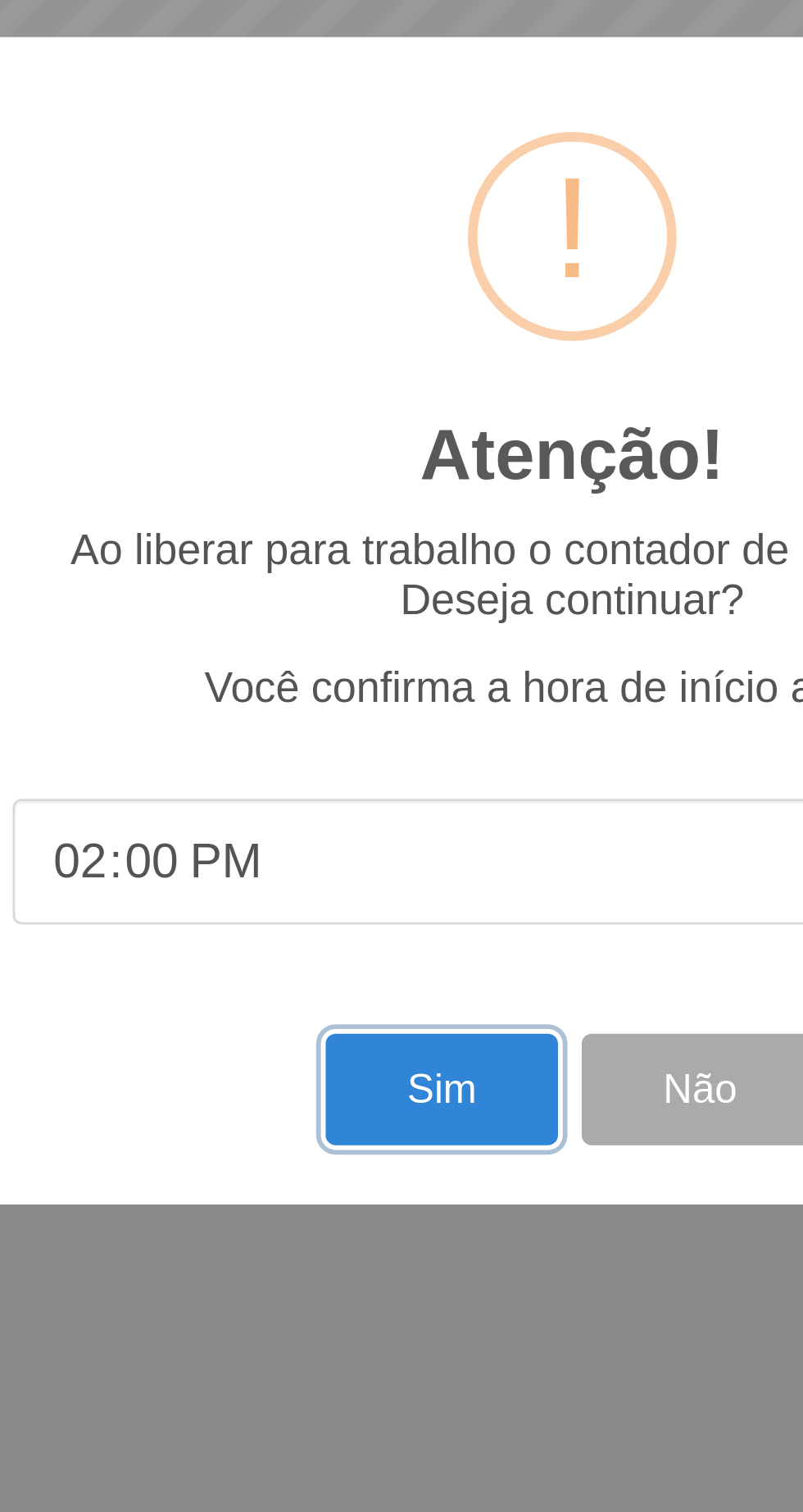
click at [359, 914] on button "Sim" at bounding box center [356, 917] width 79 height 38
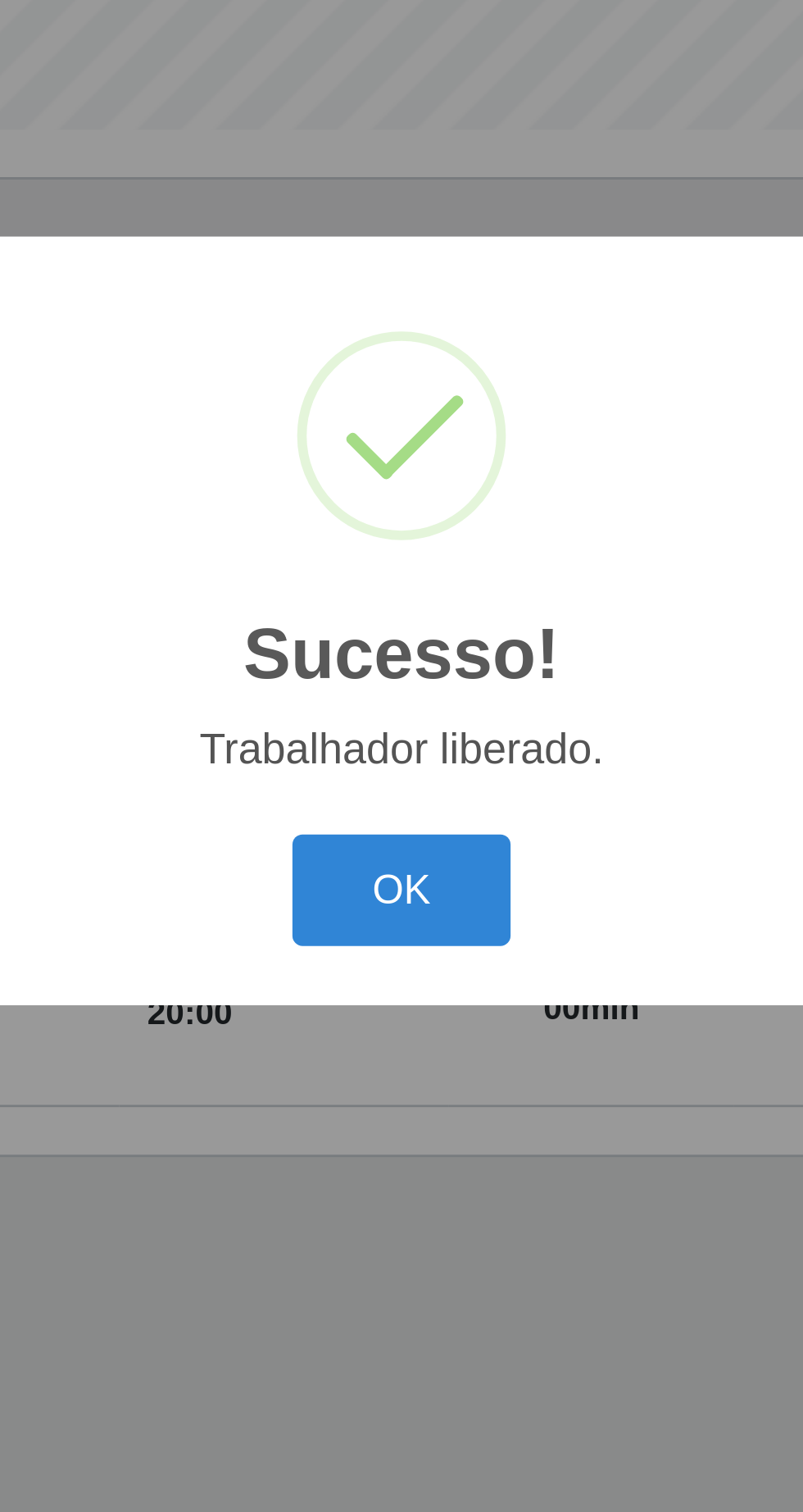
click at [417, 847] on button "OK" at bounding box center [402, 848] width 77 height 38
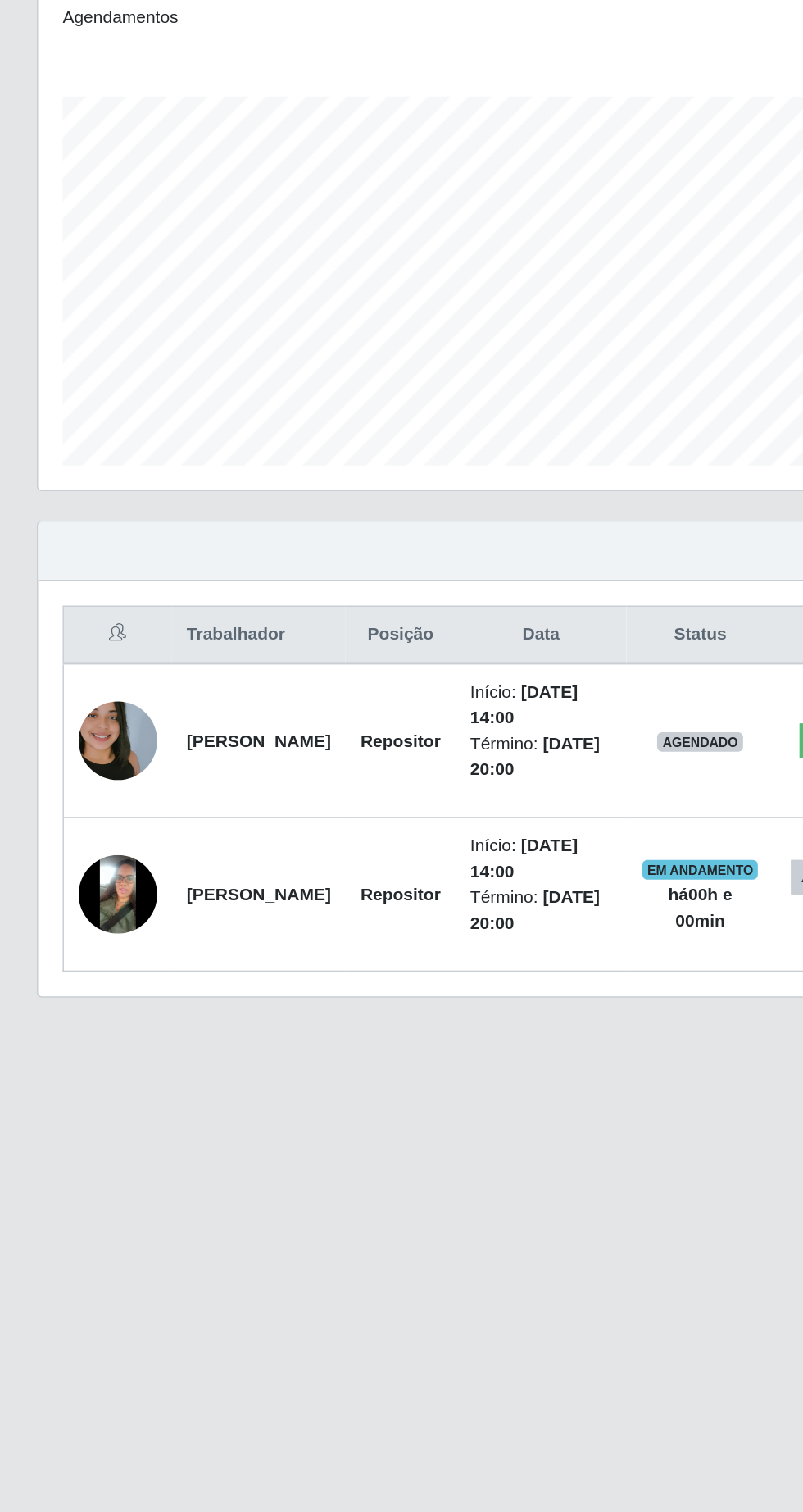
scroll to position [4, 0]
